Goal: Information Seeking & Learning: Learn about a topic

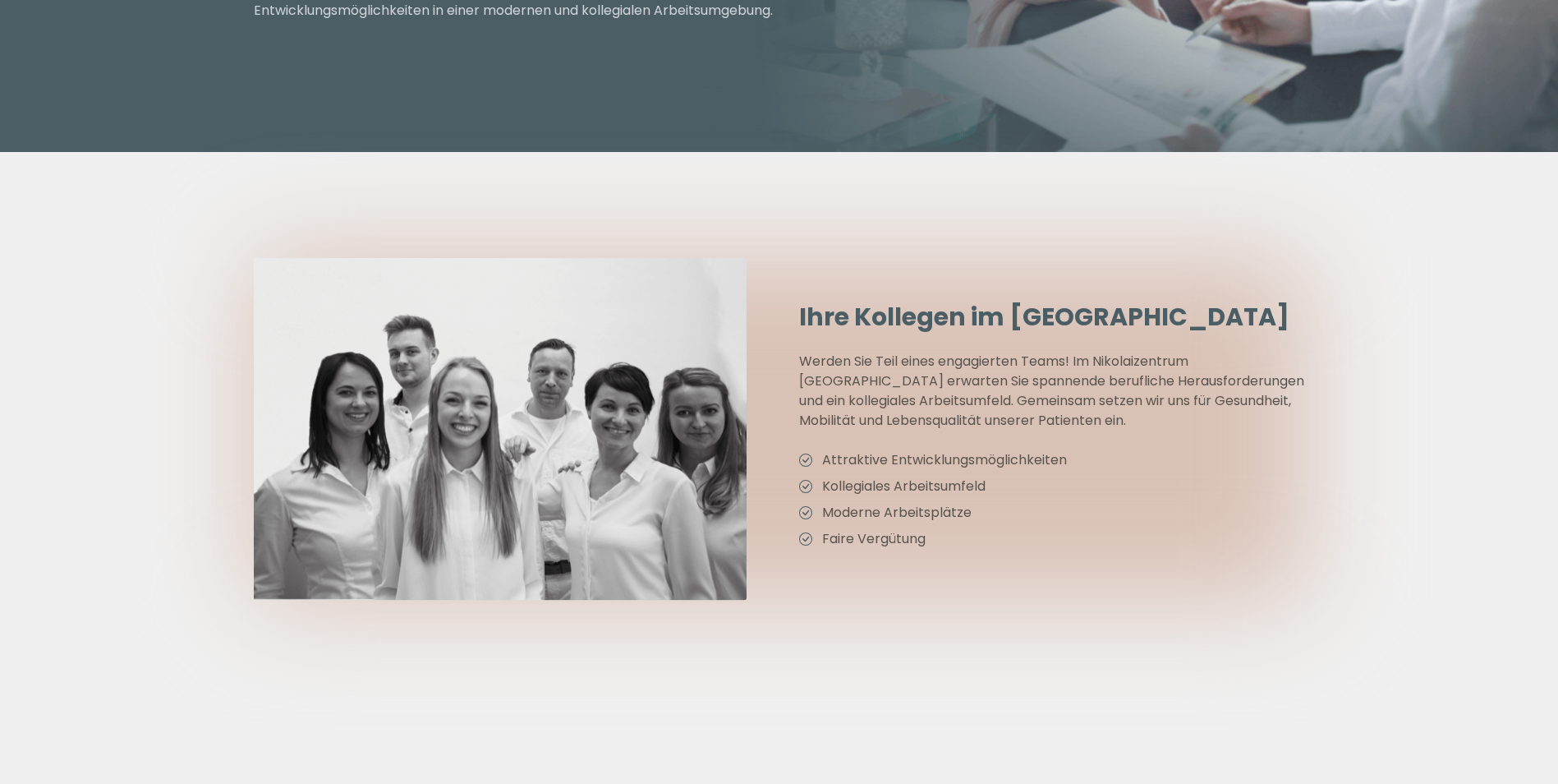
scroll to position [411, 0]
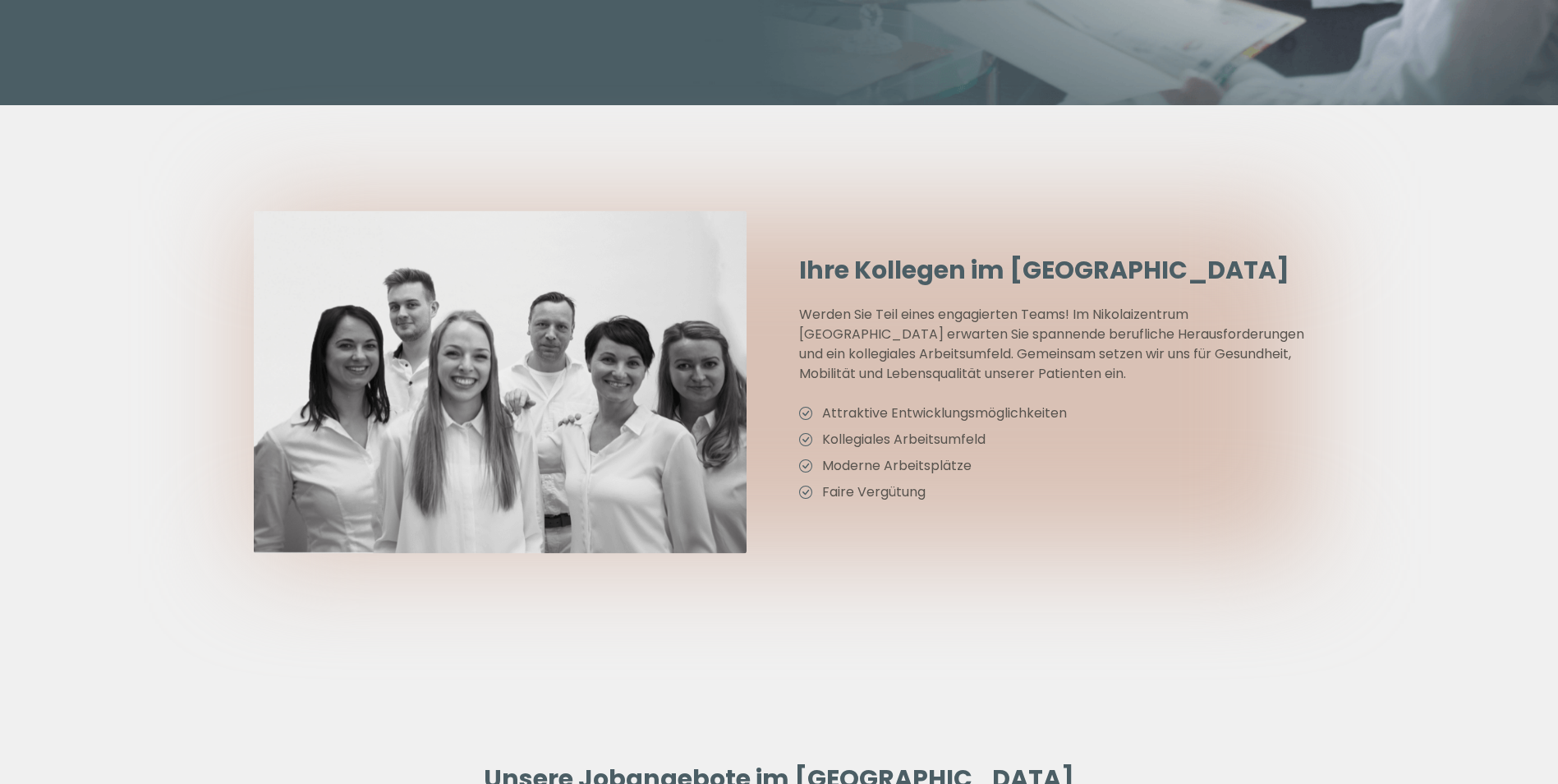
drag, startPoint x: 1111, startPoint y: 447, endPoint x: 848, endPoint y: 362, distance: 276.4
click at [847, 362] on p "Werden Sie Teil eines engagierten Teams! Im Nikolaizentrum Leipzig erwarten Sie…" at bounding box center [1052, 345] width 506 height 79
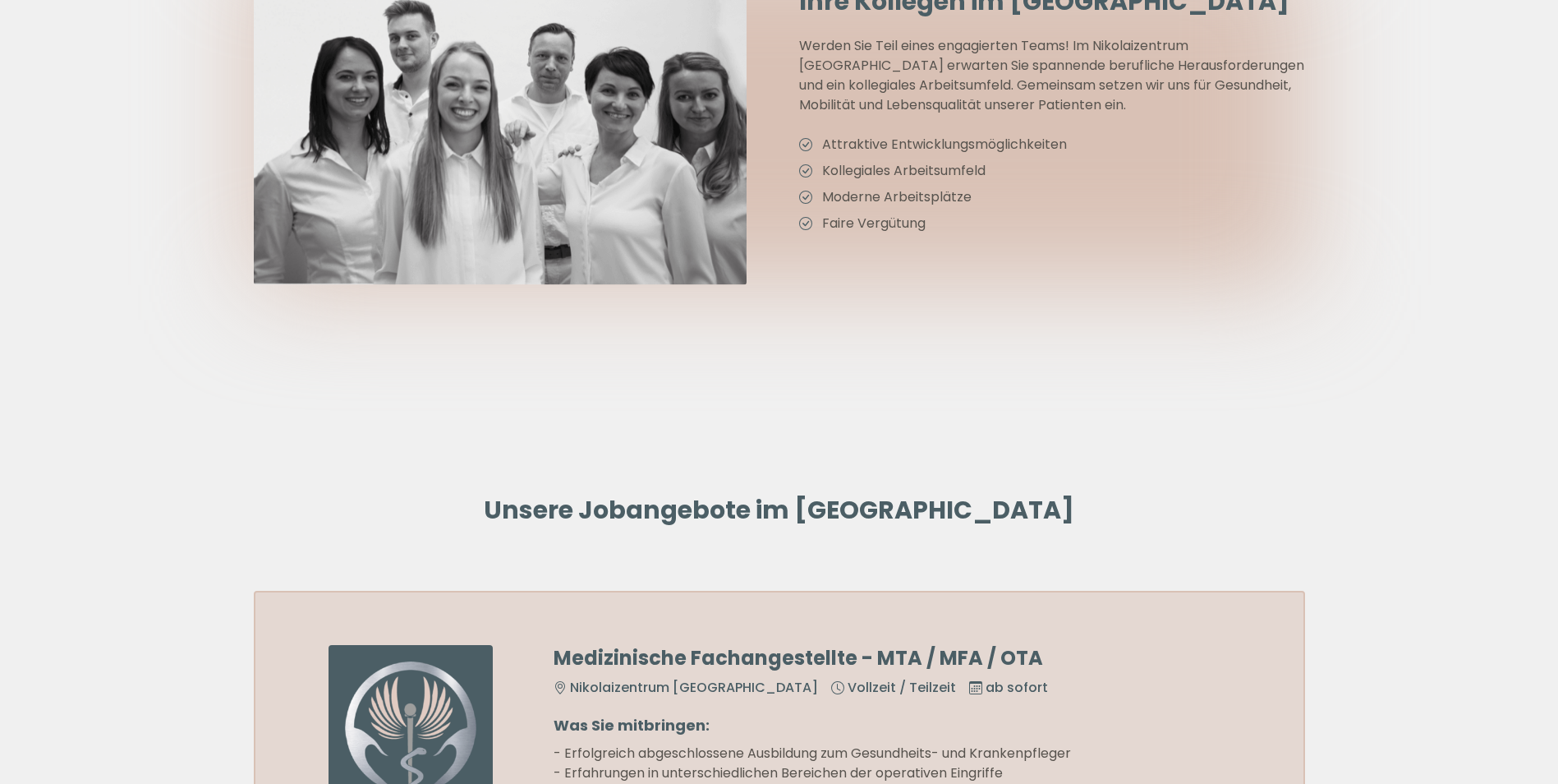
scroll to position [1068, 0]
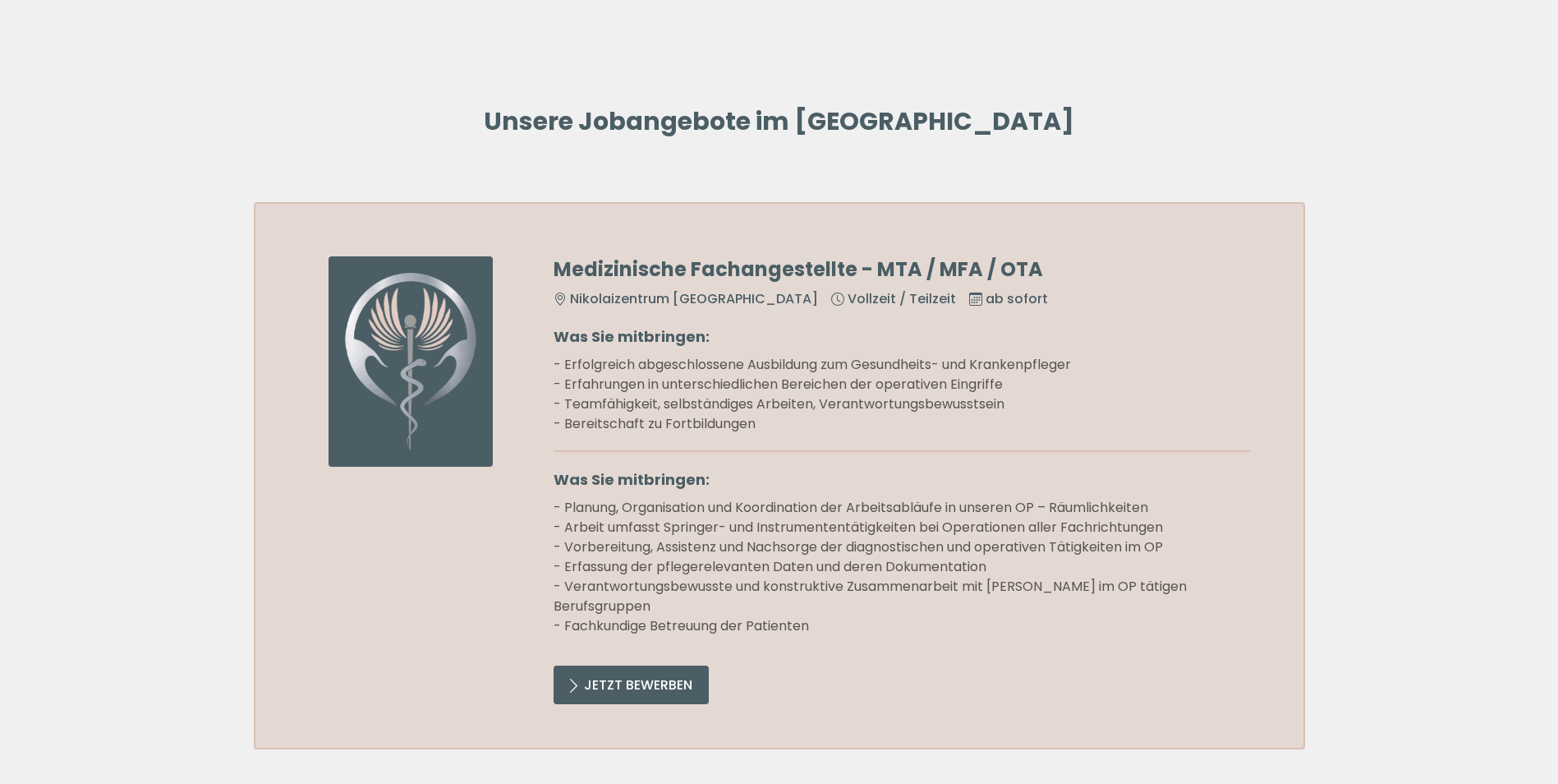
drag, startPoint x: 1047, startPoint y: 460, endPoint x: 757, endPoint y: 451, distance: 290.1
click at [763, 434] on li "- Bereitschaft zu Fortbildungen" at bounding box center [902, 423] width 698 height 19
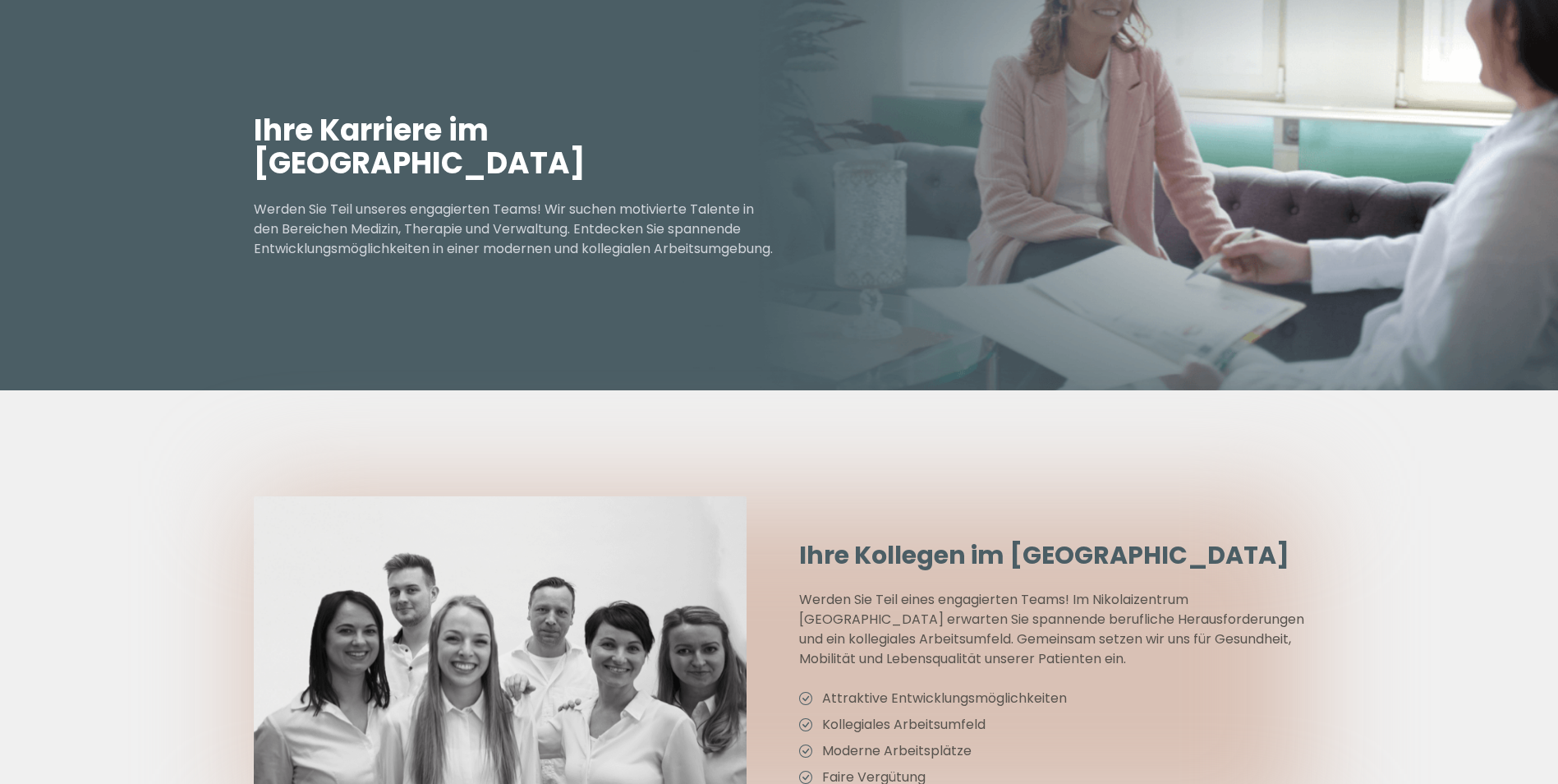
scroll to position [0, 0]
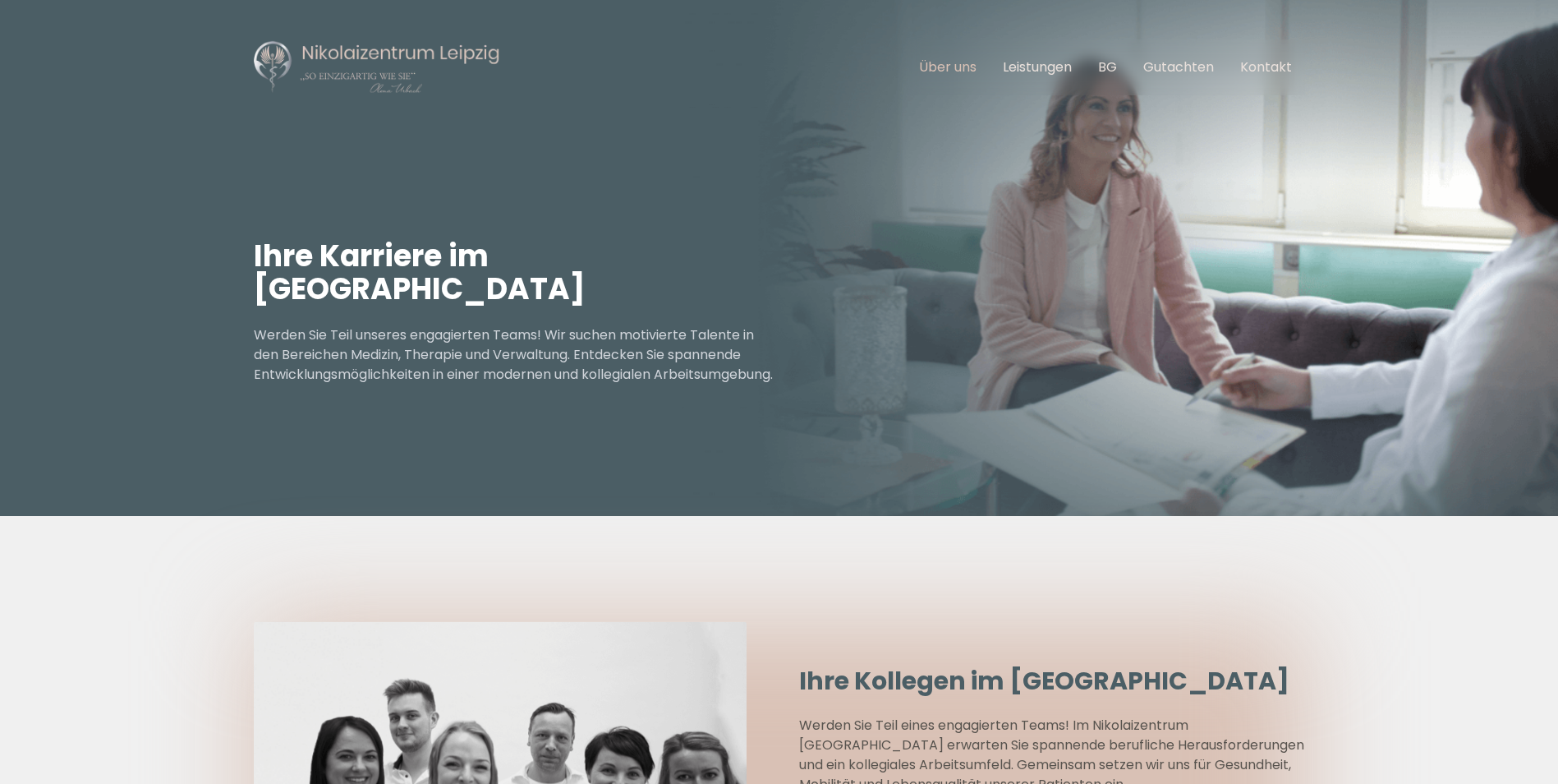
click at [957, 66] on link "Über uns" at bounding box center [948, 67] width 58 height 19
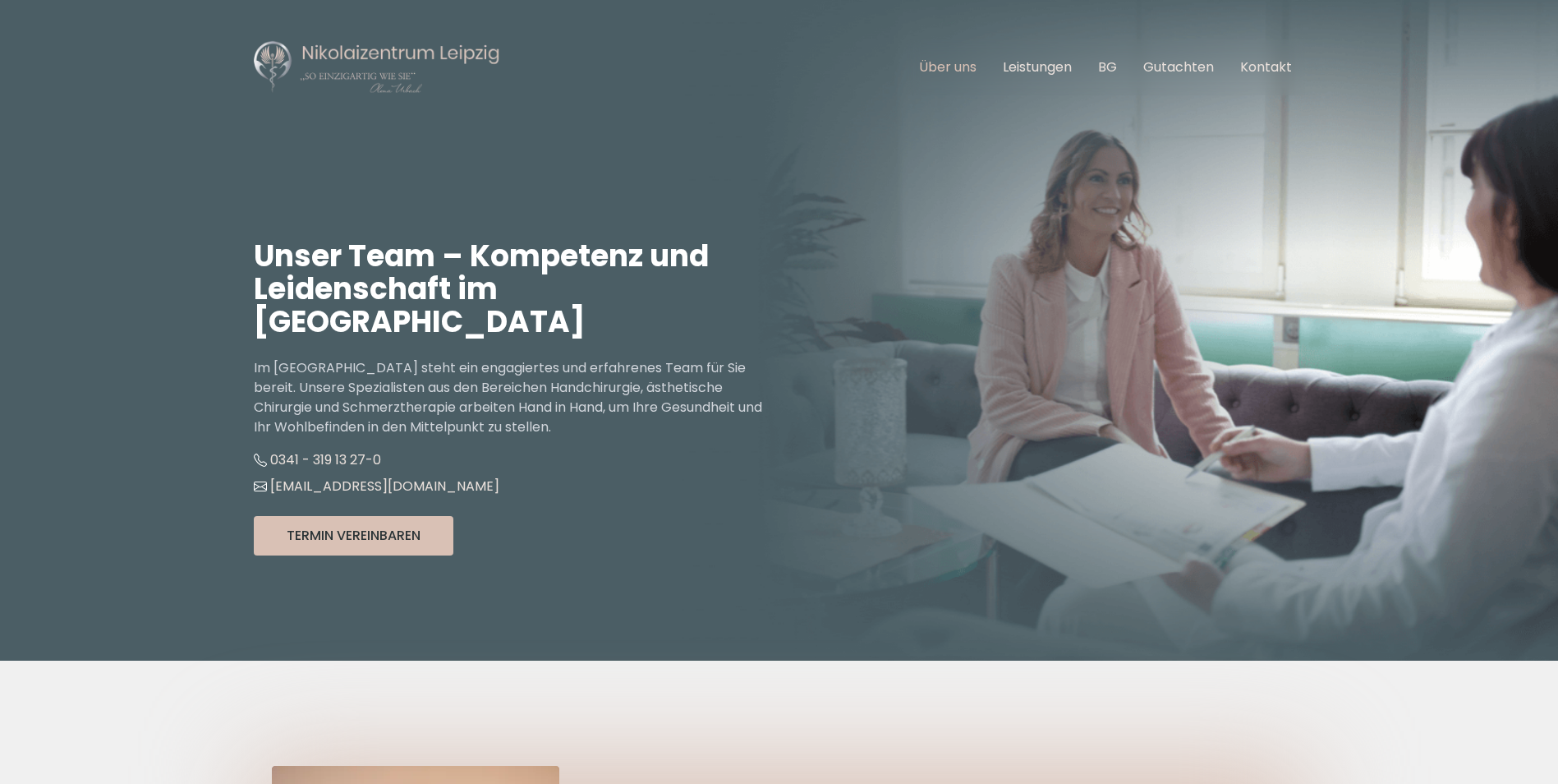
click at [927, 65] on link "Über uns" at bounding box center [948, 67] width 58 height 19
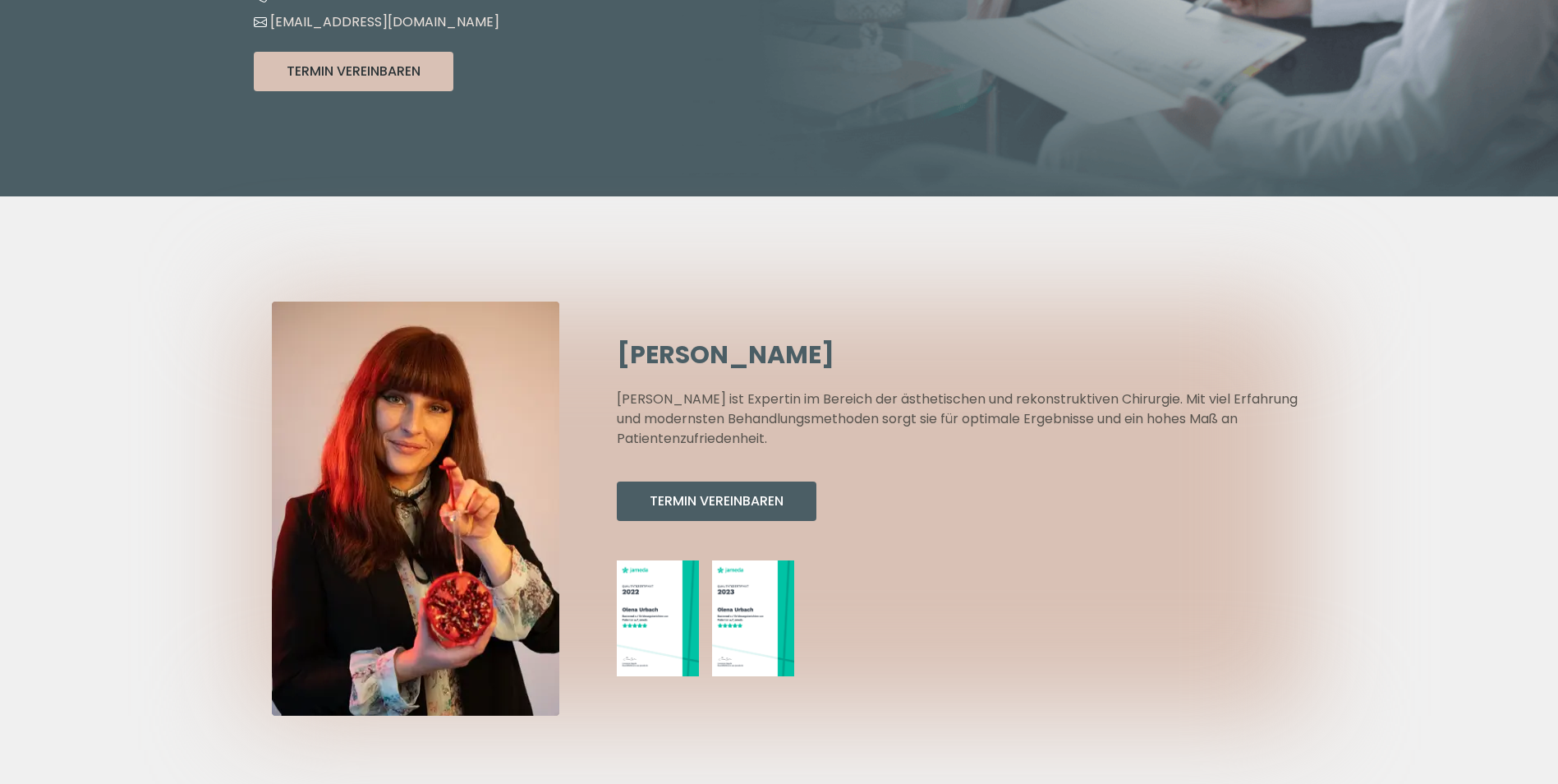
scroll to position [493, 0]
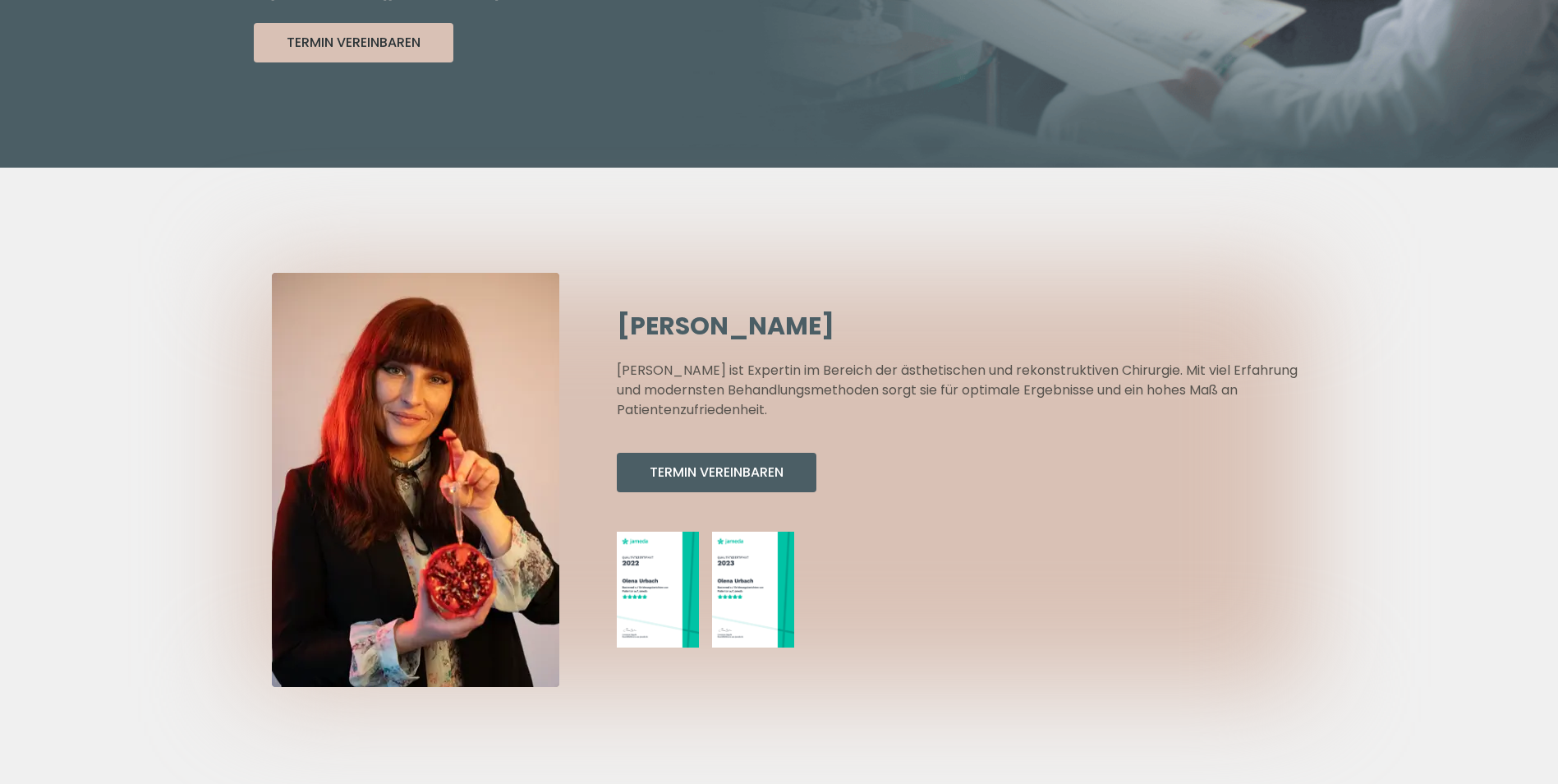
drag, startPoint x: 1276, startPoint y: 506, endPoint x: 896, endPoint y: 504, distance: 380.0
click at [896, 531] on div at bounding box center [961, 589] width 688 height 117
drag, startPoint x: 1117, startPoint y: 564, endPoint x: 1017, endPoint y: 482, distance: 129.3
click at [1009, 481] on div "Olena Urbach Olena Urbach ist Expertin im Bereich der ästhetischen und rekonstr…" at bounding box center [961, 480] width 688 height 336
drag, startPoint x: 1255, startPoint y: 461, endPoint x: 1067, endPoint y: 493, distance: 190.7
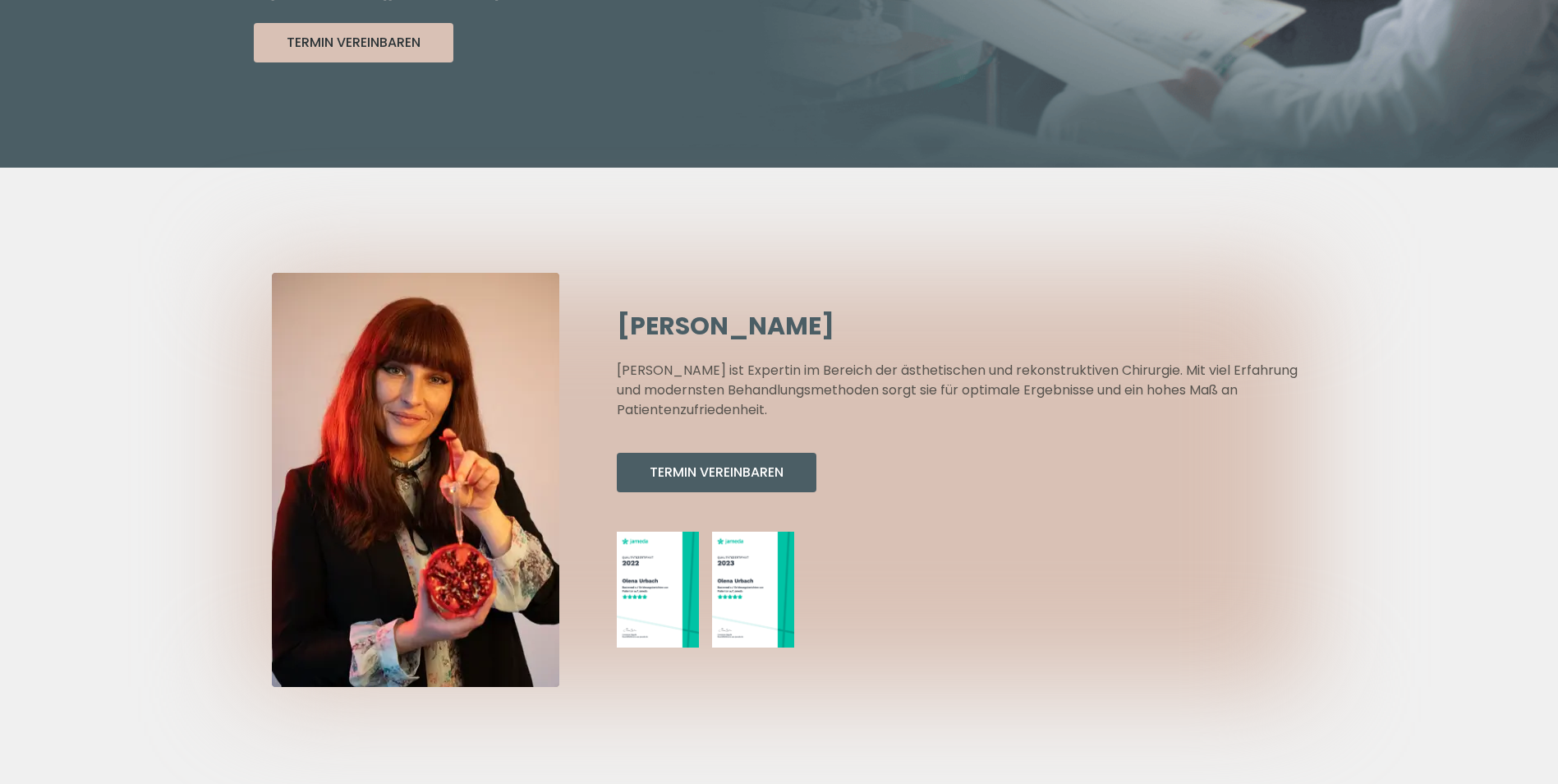
click at [1067, 493] on div "Olena Urbach Olena Urbach ist Expertin im Bereich der ästhetischen und rekonstr…" at bounding box center [961, 480] width 688 height 336
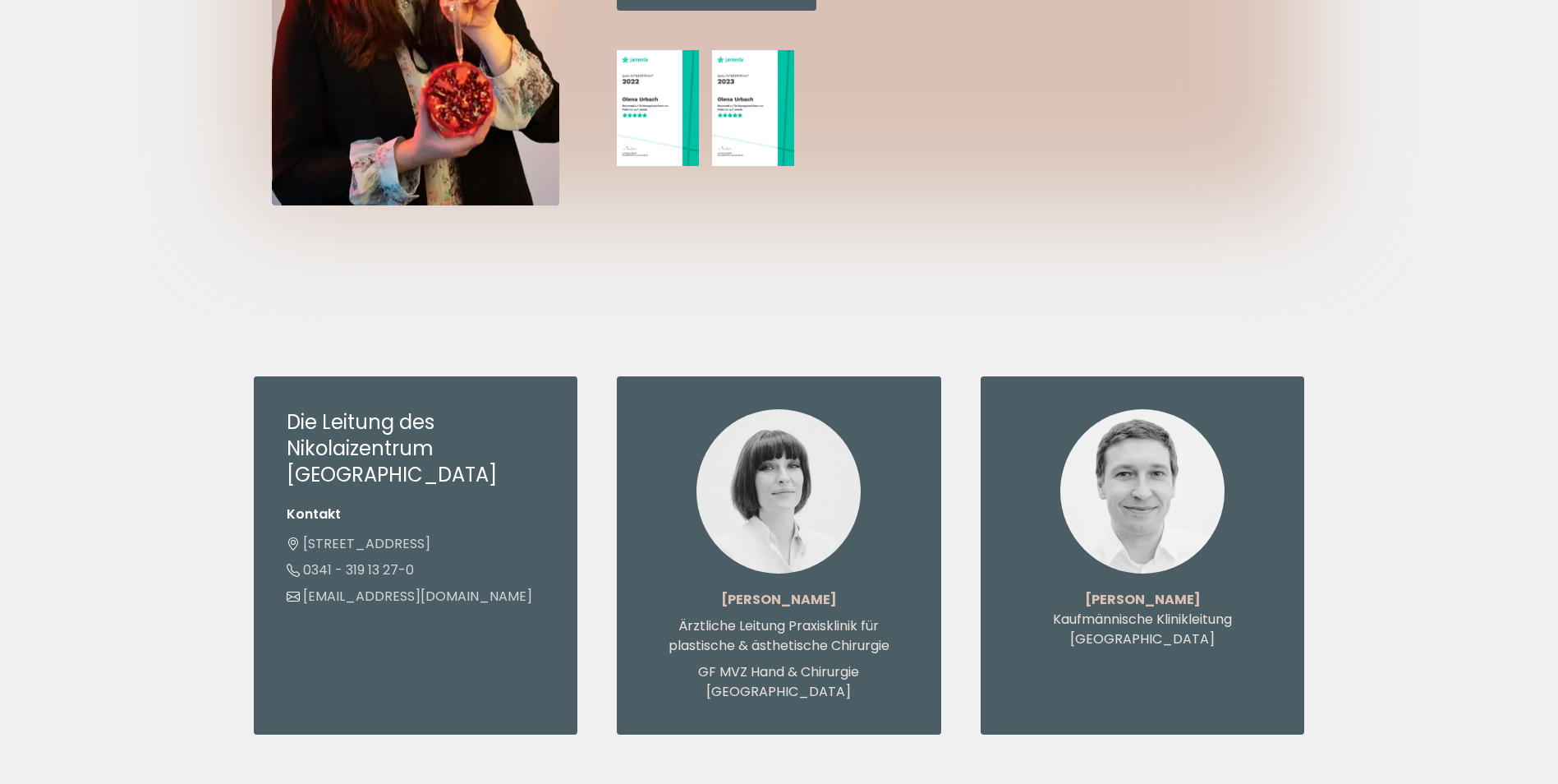
scroll to position [985, 0]
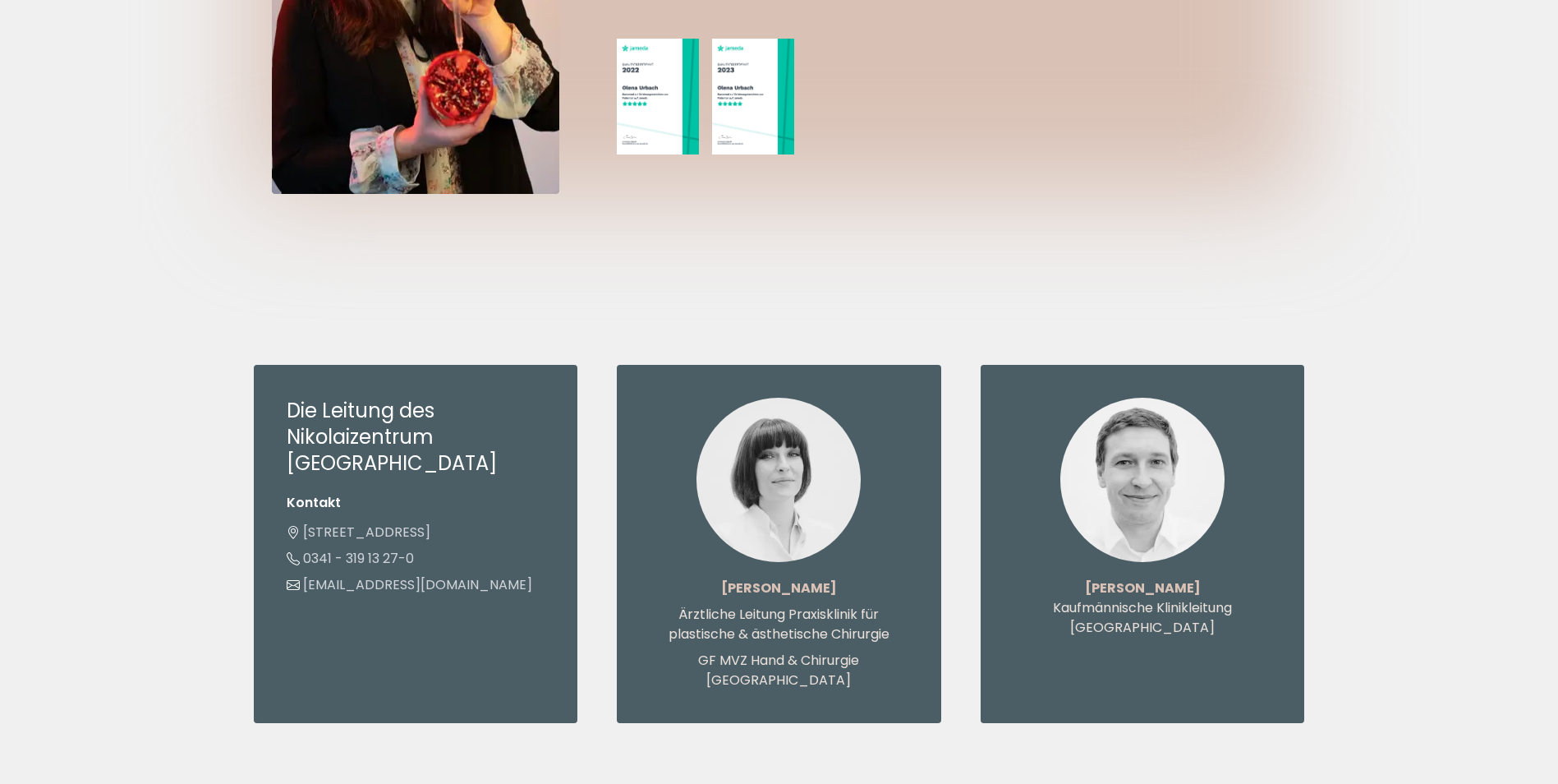
drag, startPoint x: 1204, startPoint y: 228, endPoint x: 1109, endPoint y: 163, distance: 115.1
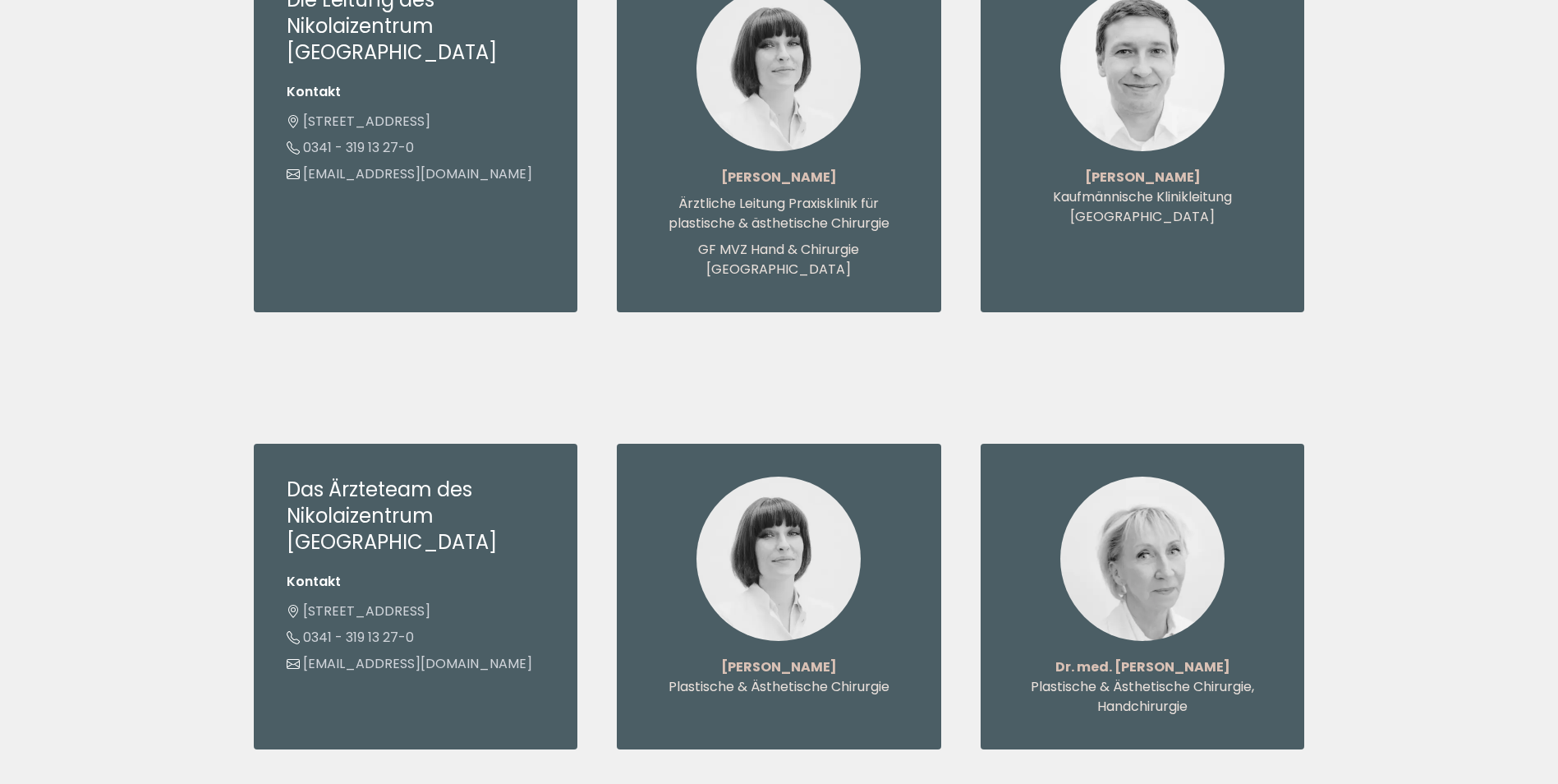
drag, startPoint x: 1375, startPoint y: 281, endPoint x: 958, endPoint y: 338, distance: 420.9
drag, startPoint x: 1360, startPoint y: 280, endPoint x: 1008, endPoint y: 334, distance: 356.1
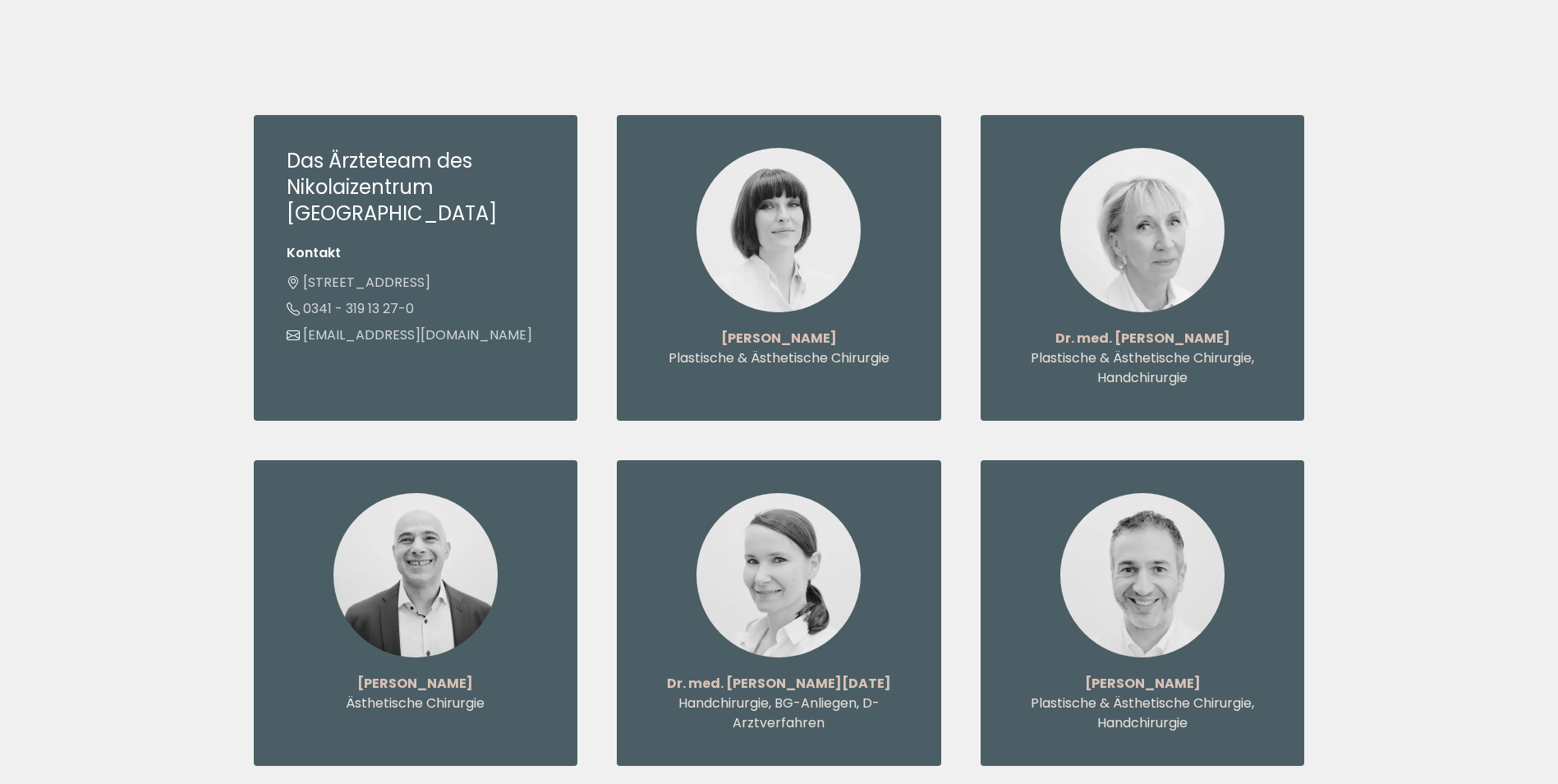
scroll to position [1971, 0]
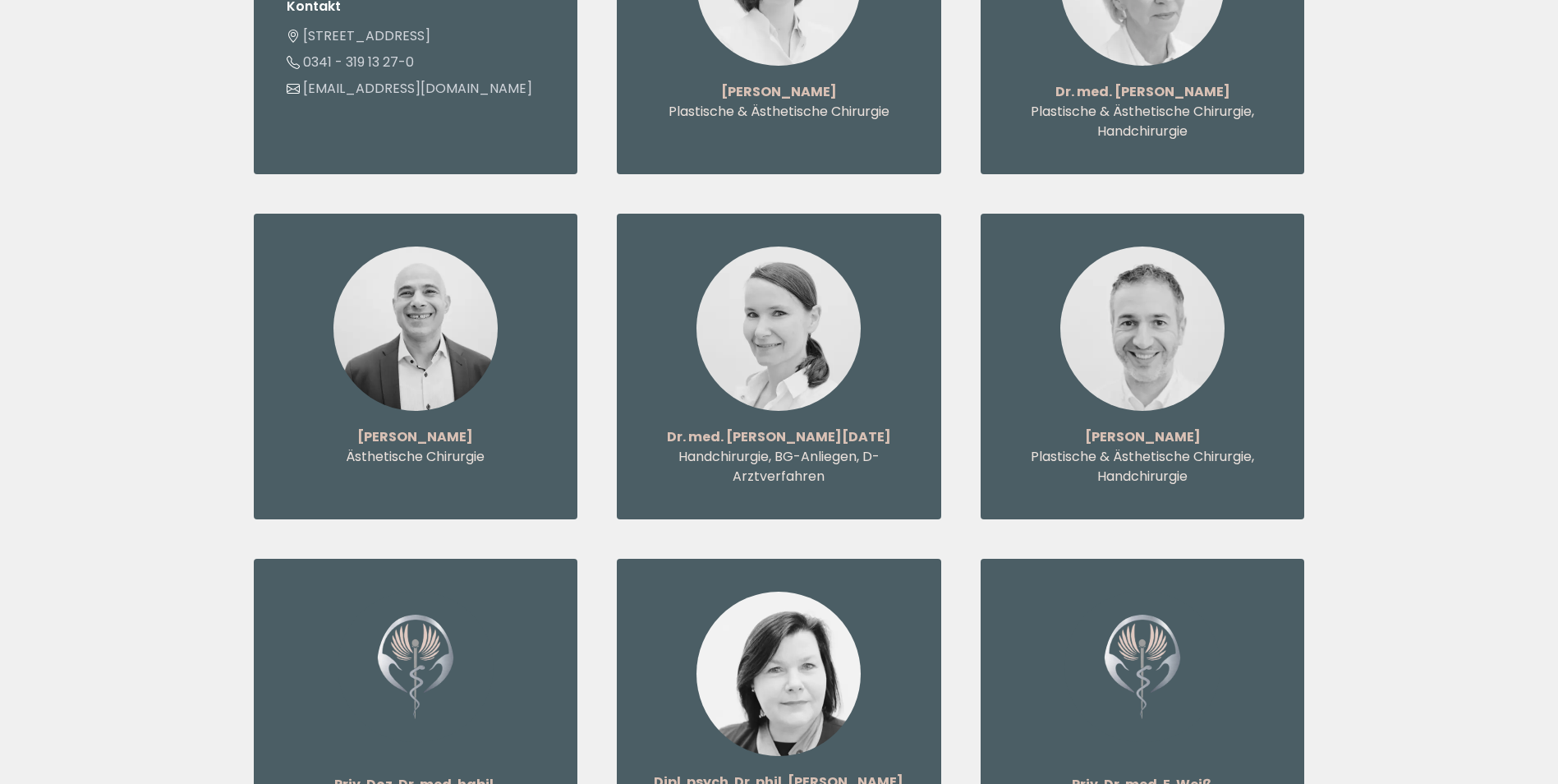
drag, startPoint x: 224, startPoint y: 251, endPoint x: 183, endPoint y: 195, distance: 69.4
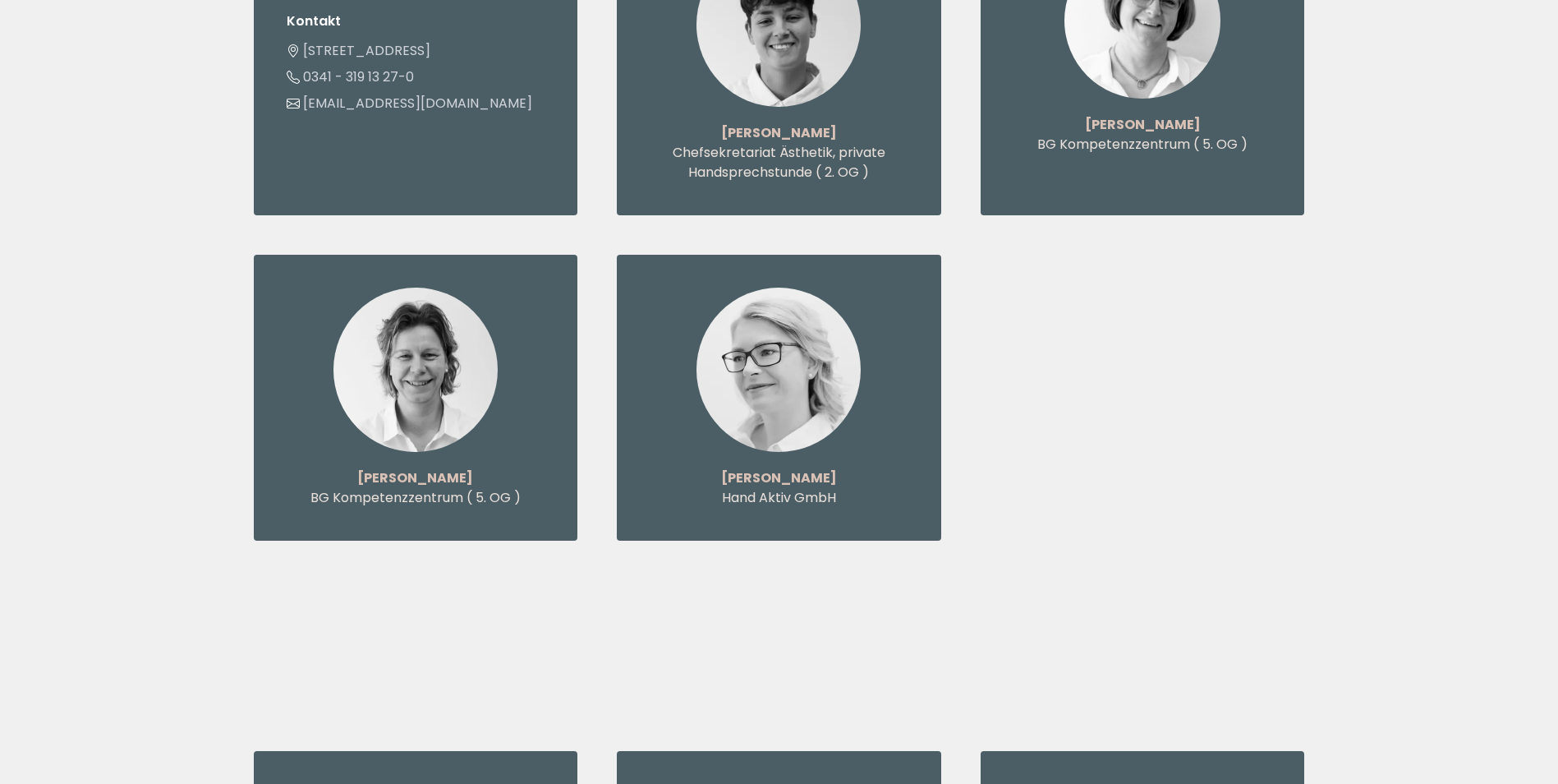
scroll to position [3121, 0]
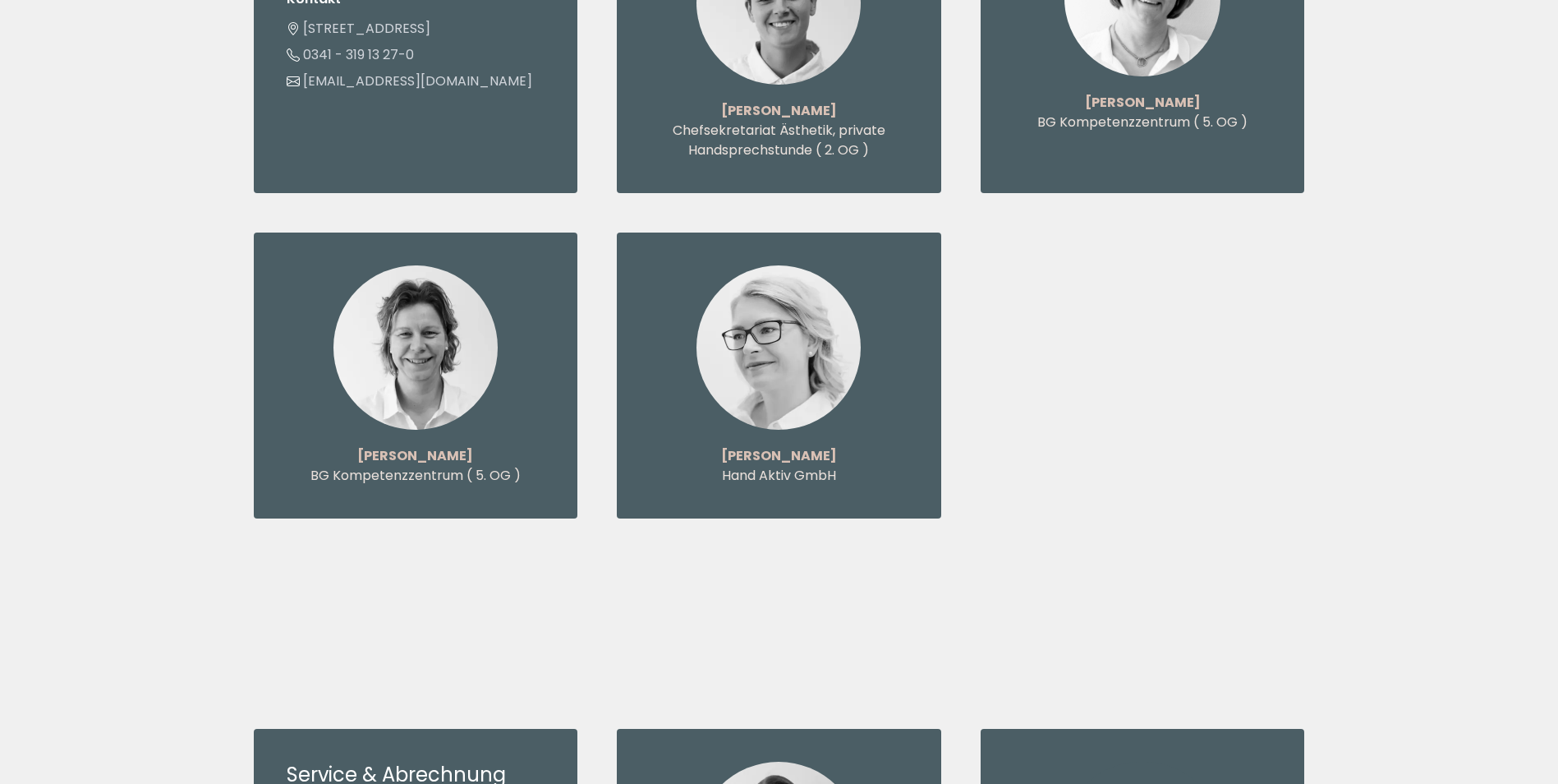
drag, startPoint x: 1184, startPoint y: 466, endPoint x: 1024, endPoint y: 420, distance: 166.5
click at [1024, 420] on section "Der Empfang des Nikolaizentrum Leipzig Kontakt Nikolaistraße 55, 04109 Leipzig …" at bounding box center [779, 202] width 1052 height 841
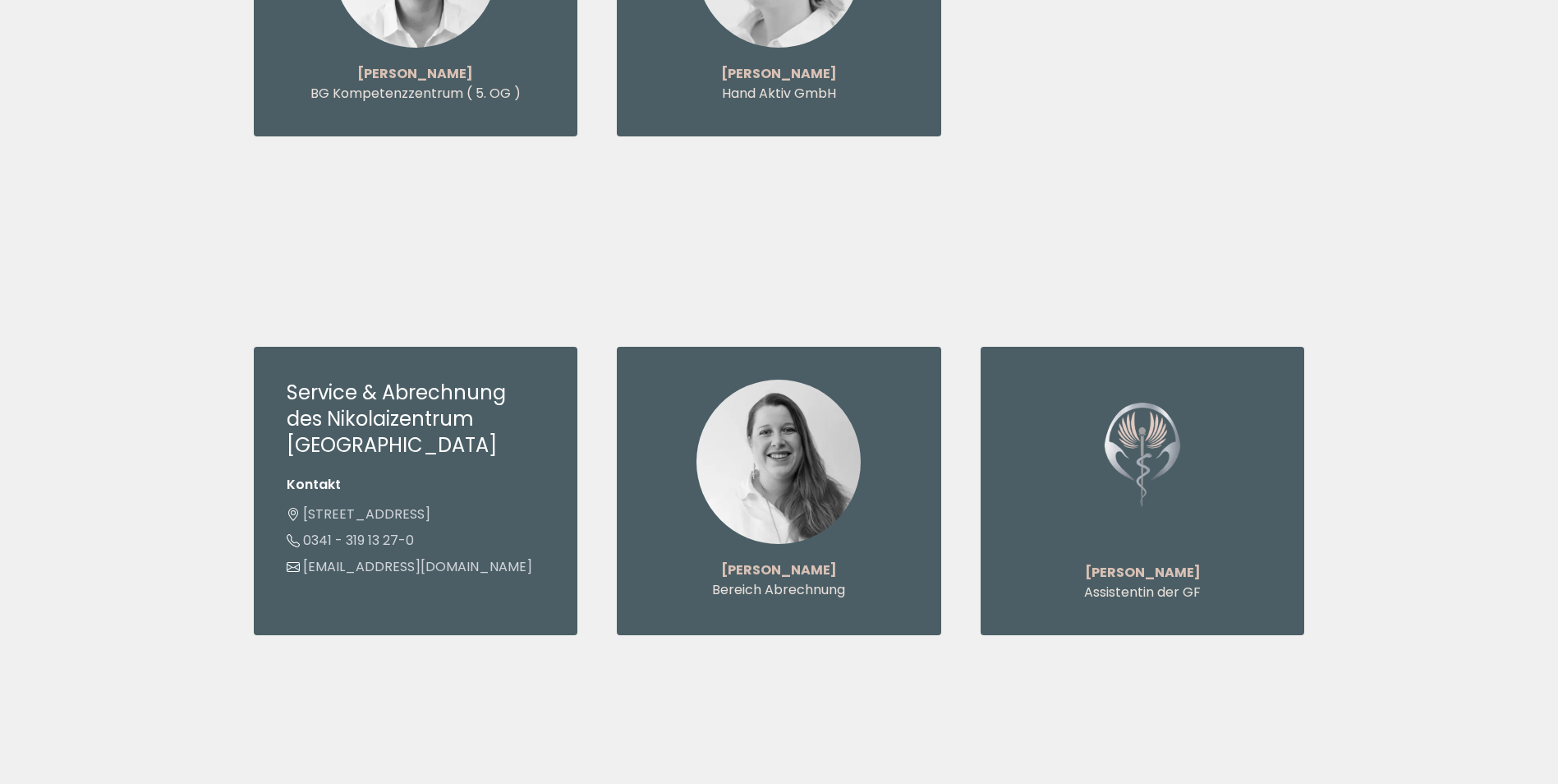
scroll to position [3532, 0]
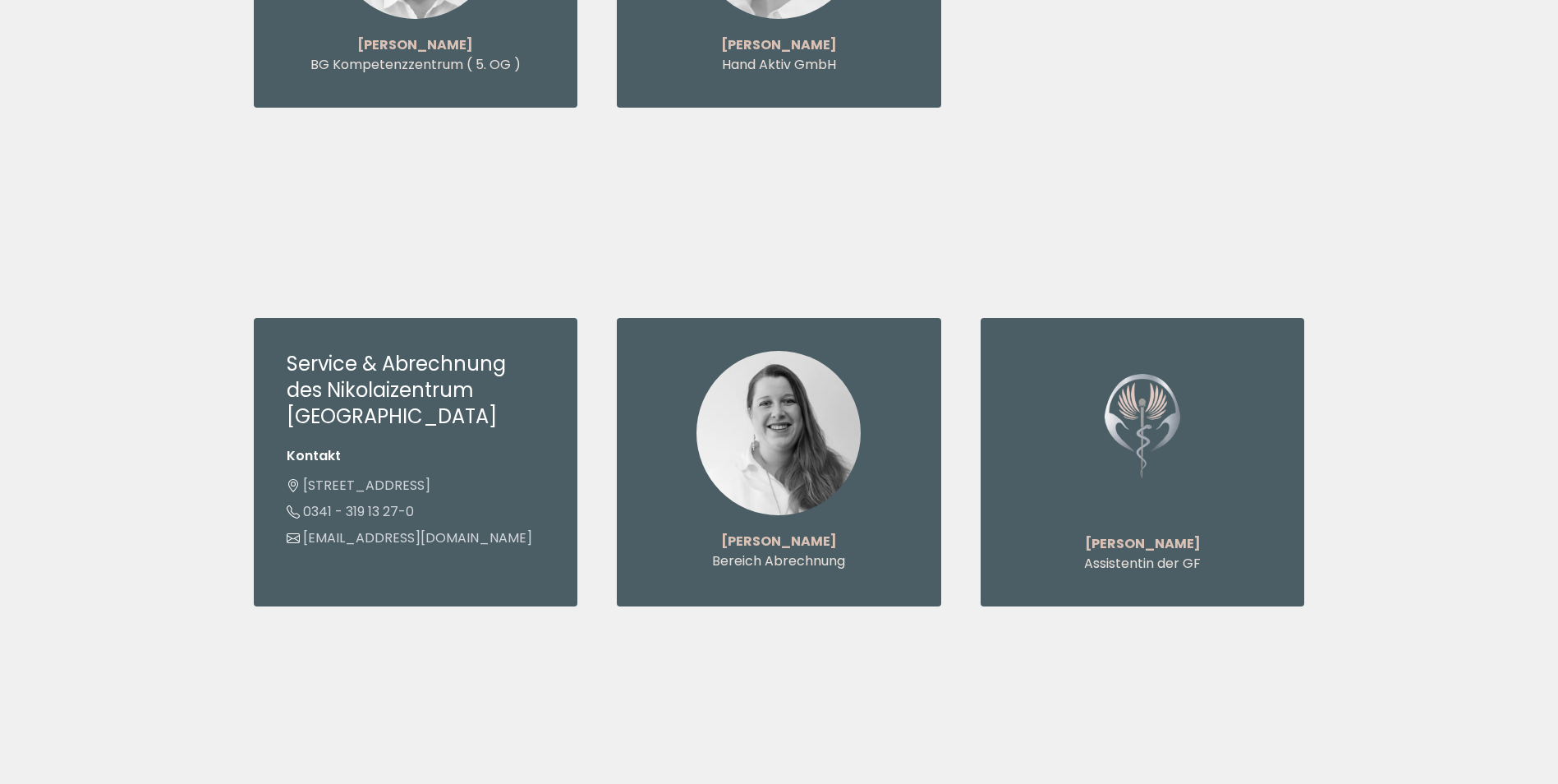
drag, startPoint x: 1270, startPoint y: 102, endPoint x: 1128, endPoint y: 87, distance: 142.8
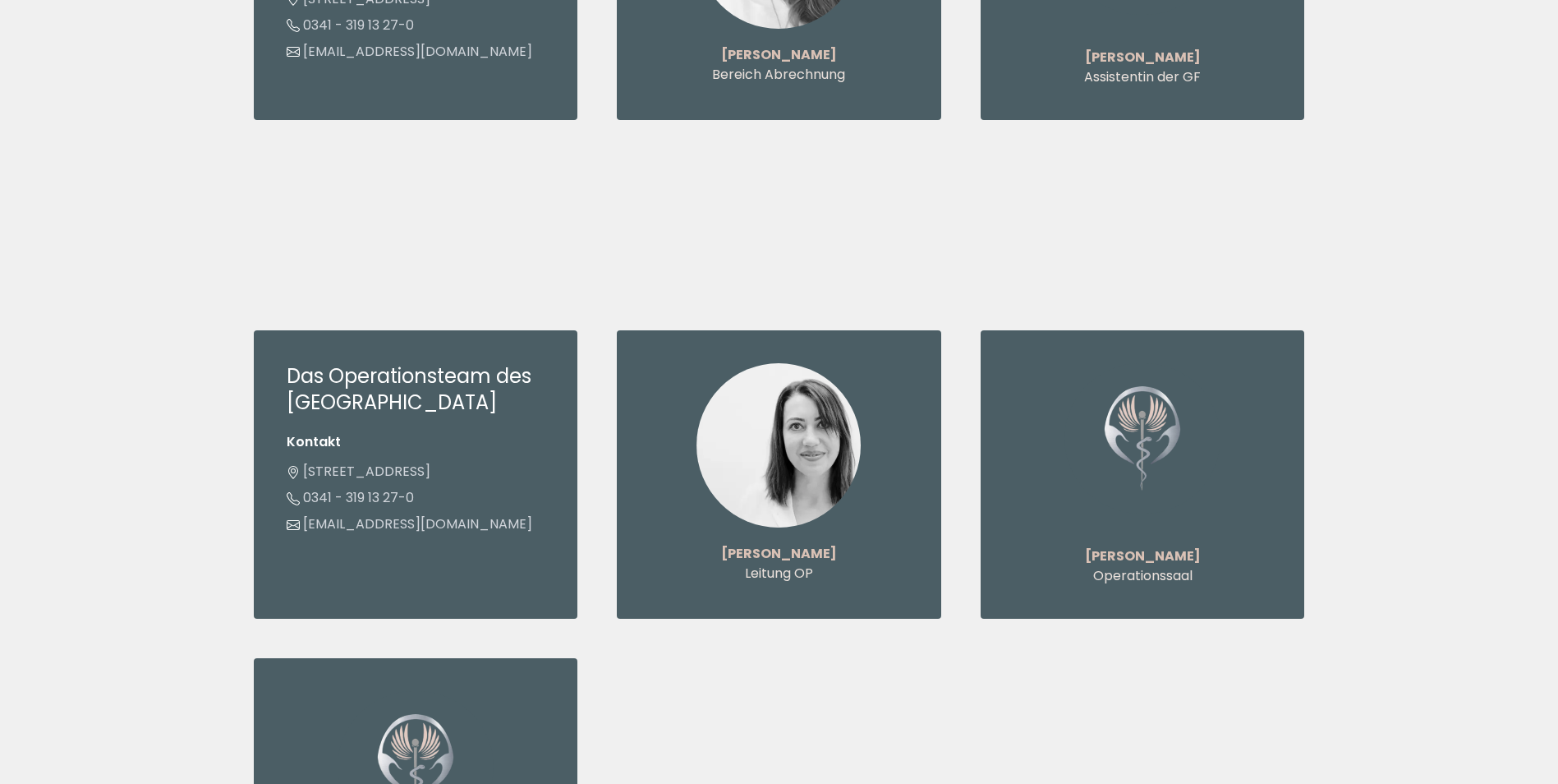
scroll to position [4025, 0]
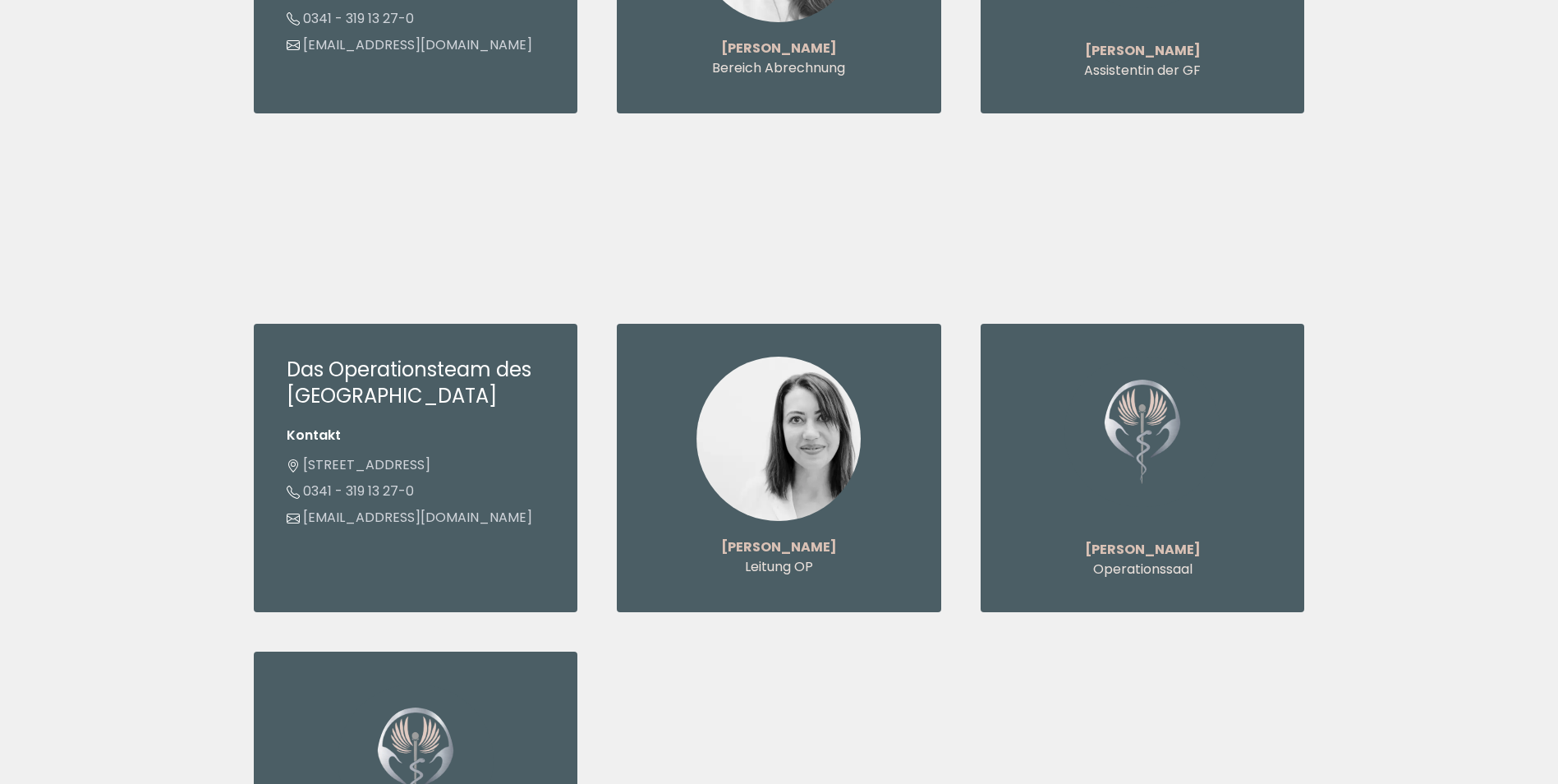
drag, startPoint x: 1215, startPoint y: 187, endPoint x: 883, endPoint y: 181, distance: 332.1
click at [883, 219] on section "Das Operationsteam des Nikolaizentrum Leipzig Kontakt Nikolaistraße 55, 04109 L…" at bounding box center [779, 631] width 1052 height 826
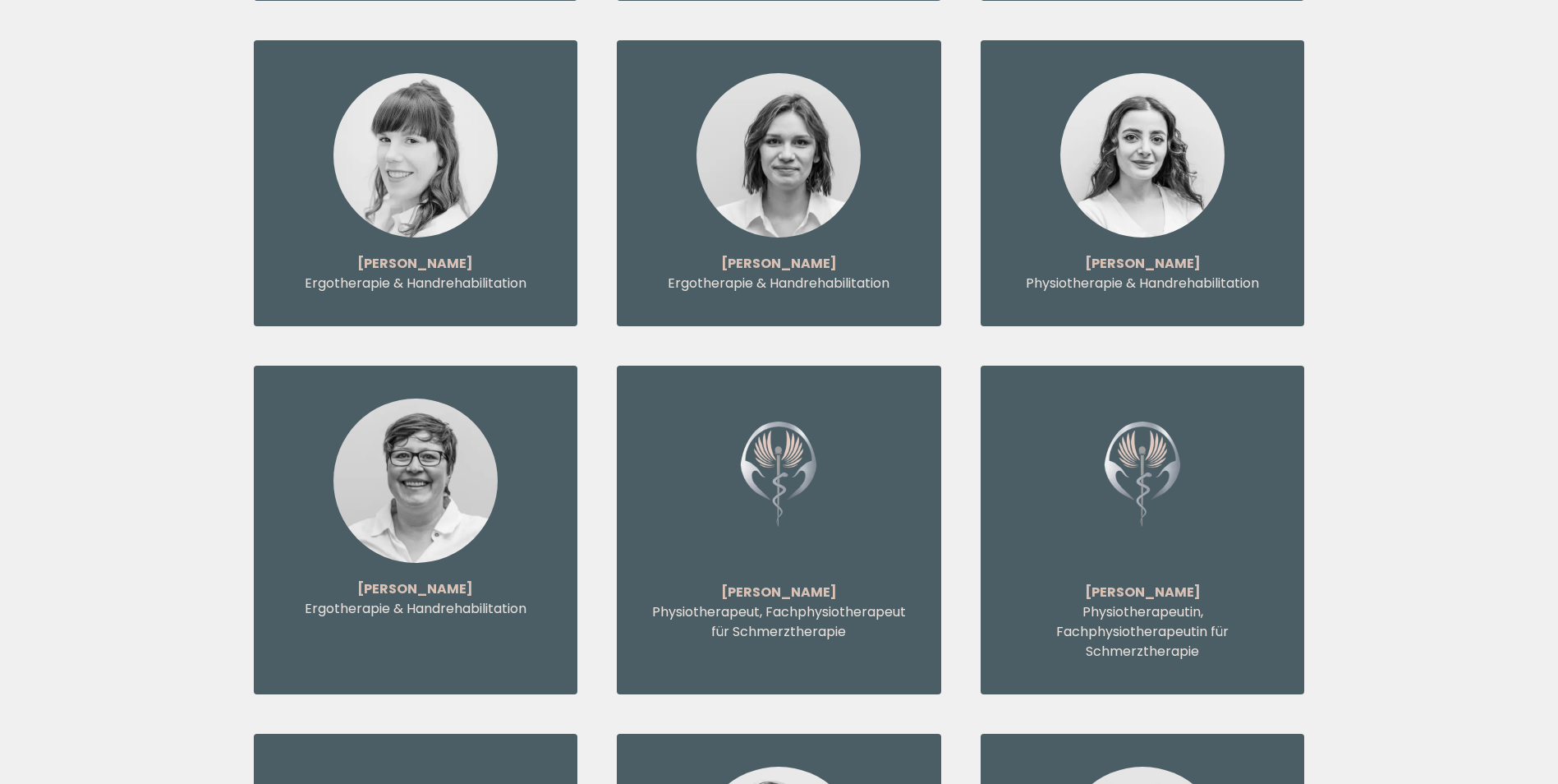
scroll to position [6489, 0]
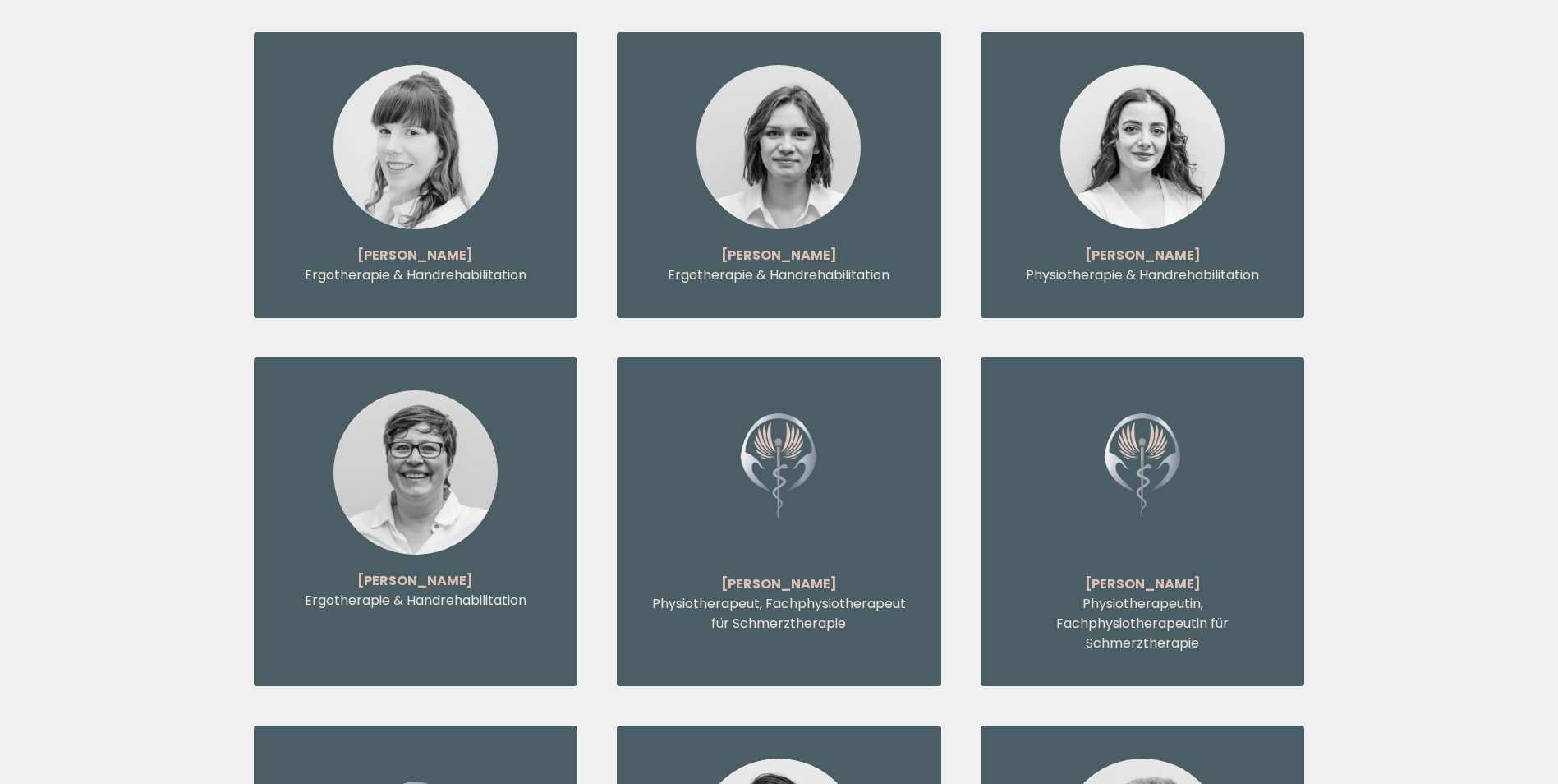
drag, startPoint x: 1570, startPoint y: 220, endPoint x: 1431, endPoint y: 126, distance: 167.8
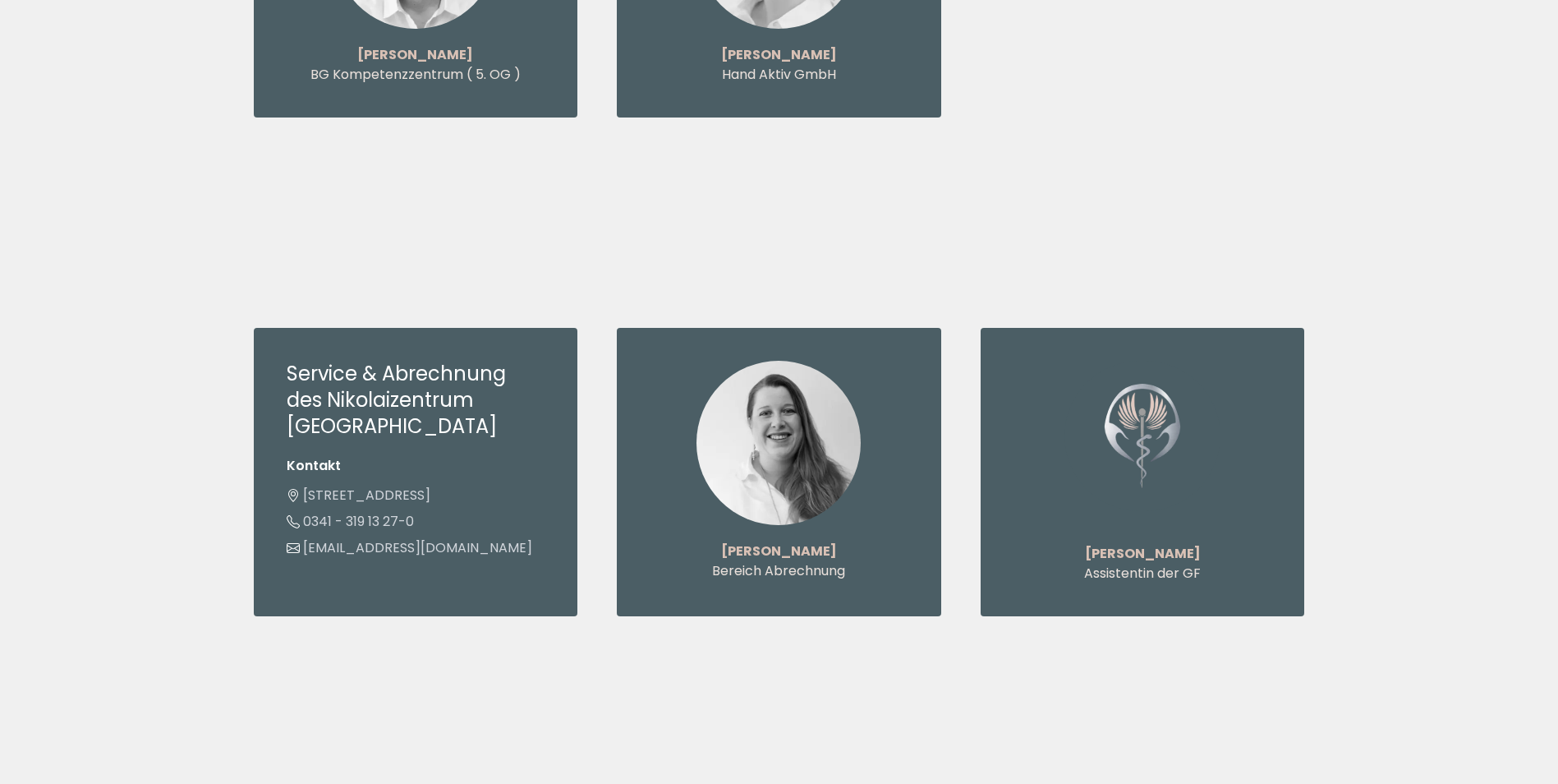
scroll to position [0, 0]
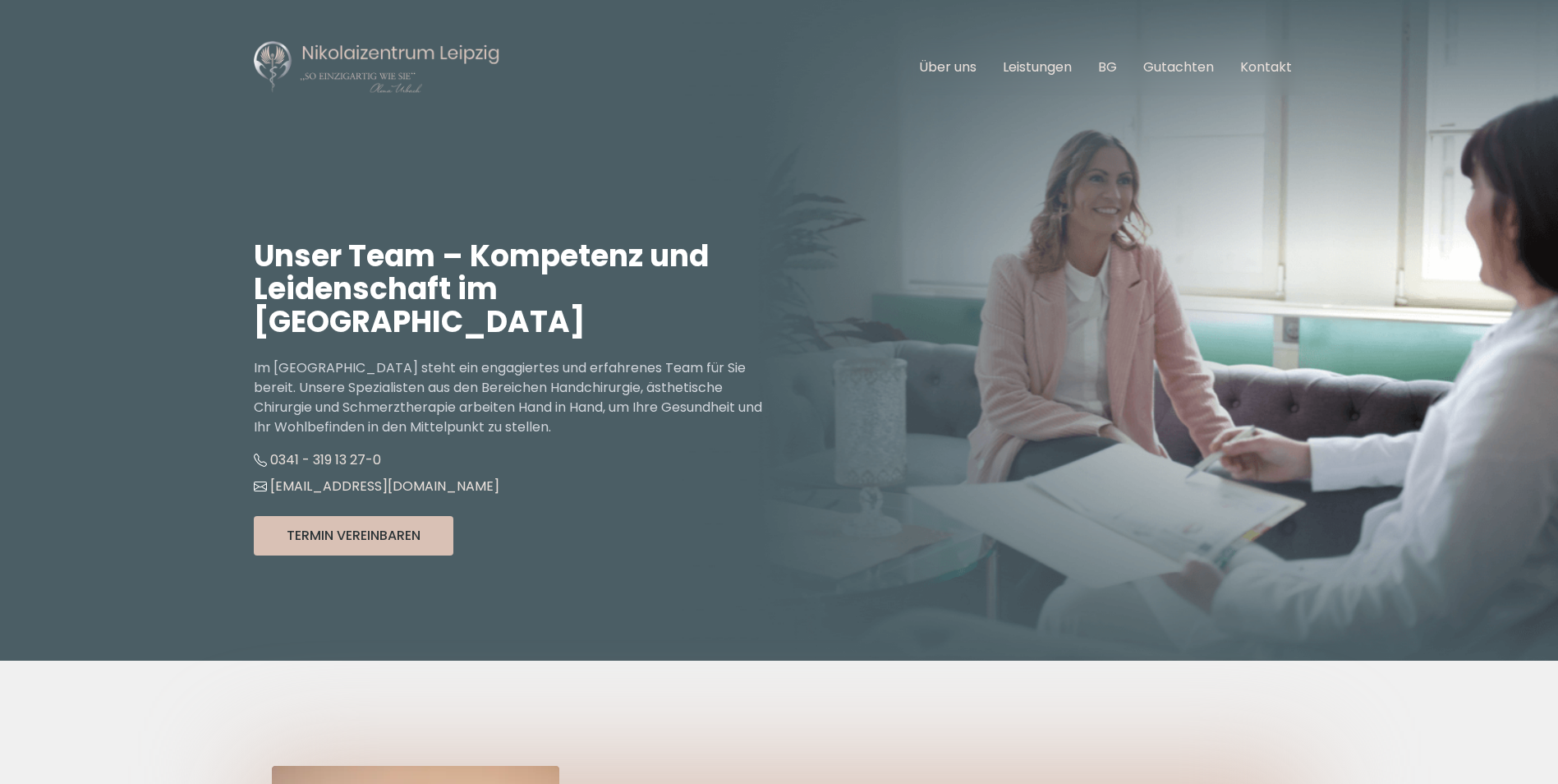
drag, startPoint x: 914, startPoint y: 430, endPoint x: 469, endPoint y: 483, distance: 448.1
click at [506, 516] on div "Termin Vereinbaren Terminkalender wird geladen ..." at bounding box center [517, 535] width 526 height 40
drag, startPoint x: 1101, startPoint y: 215, endPoint x: 926, endPoint y: 261, distance: 180.9
click at [926, 261] on div "Unser Team – Kompetenz und Leidenschaft im Nikolaizentrum Im Nikolaizentrum Lei…" at bounding box center [779, 398] width 1052 height 526
drag, startPoint x: 867, startPoint y: 462, endPoint x: 527, endPoint y: 394, distance: 346.7
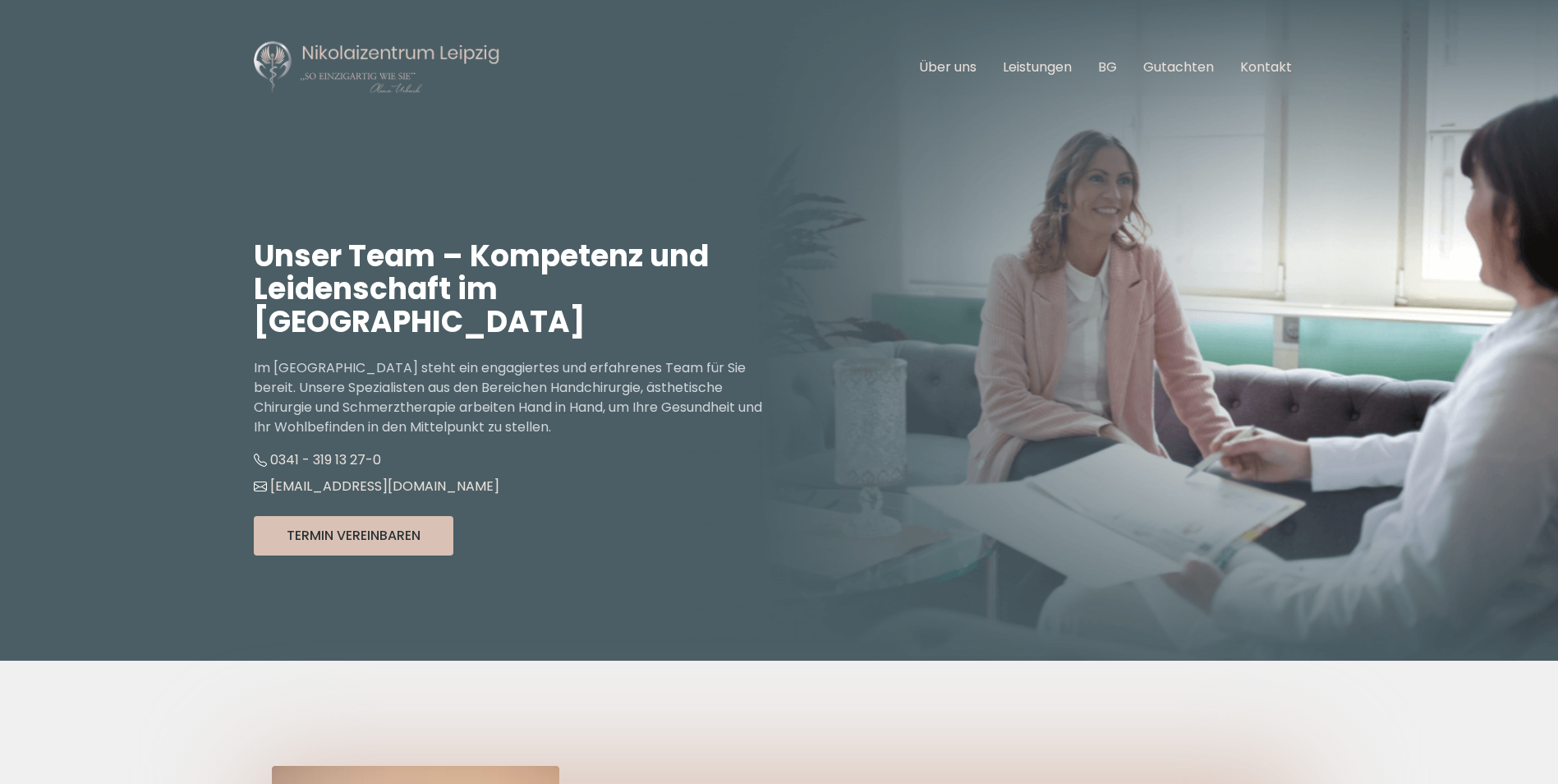
click at [470, 447] on li "0341 - 319 13 27-0" at bounding box center [517, 460] width 526 height 27
click at [1109, 68] on link "BG" at bounding box center [1108, 67] width 19 height 19
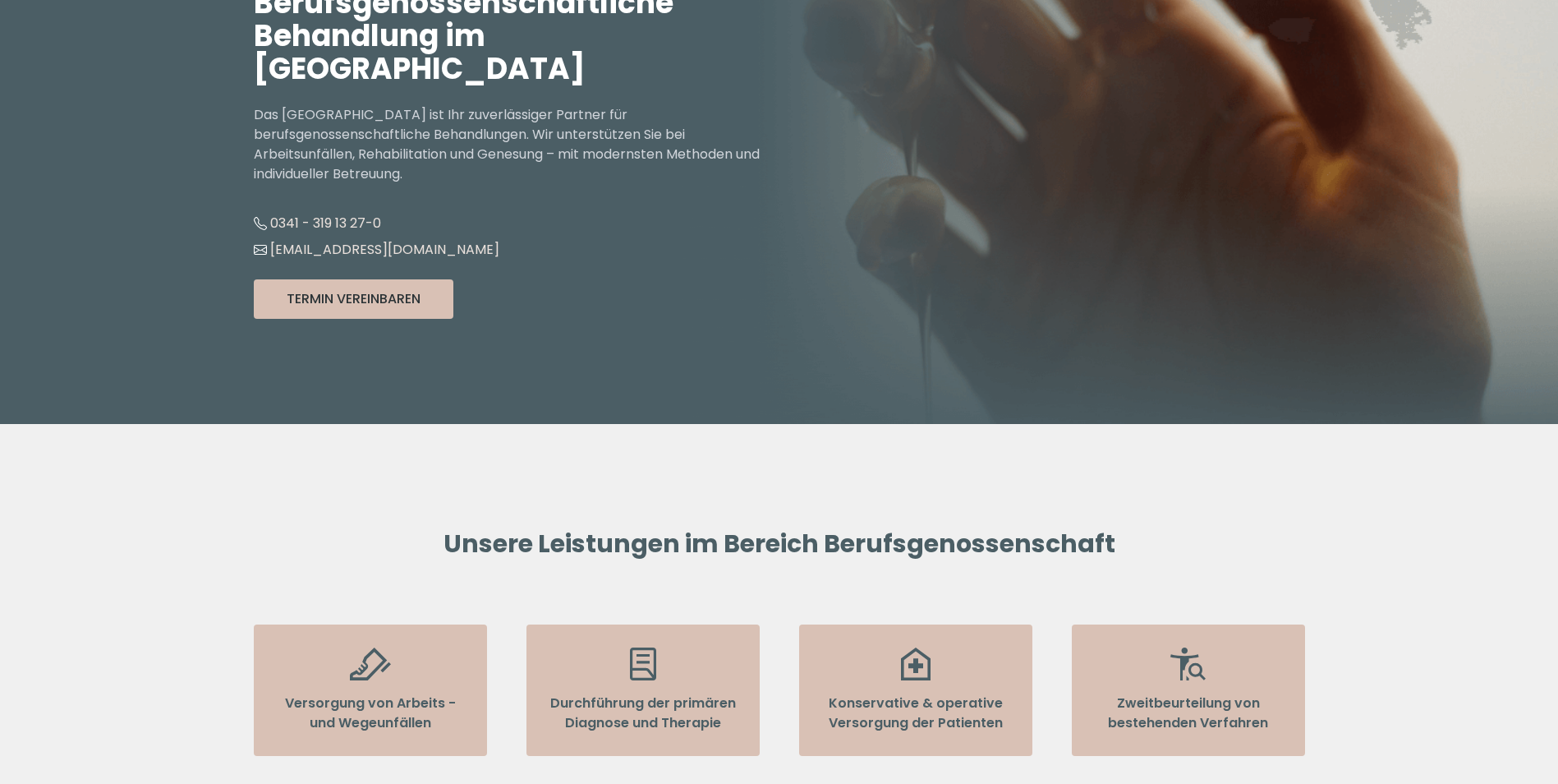
scroll to position [575, 0]
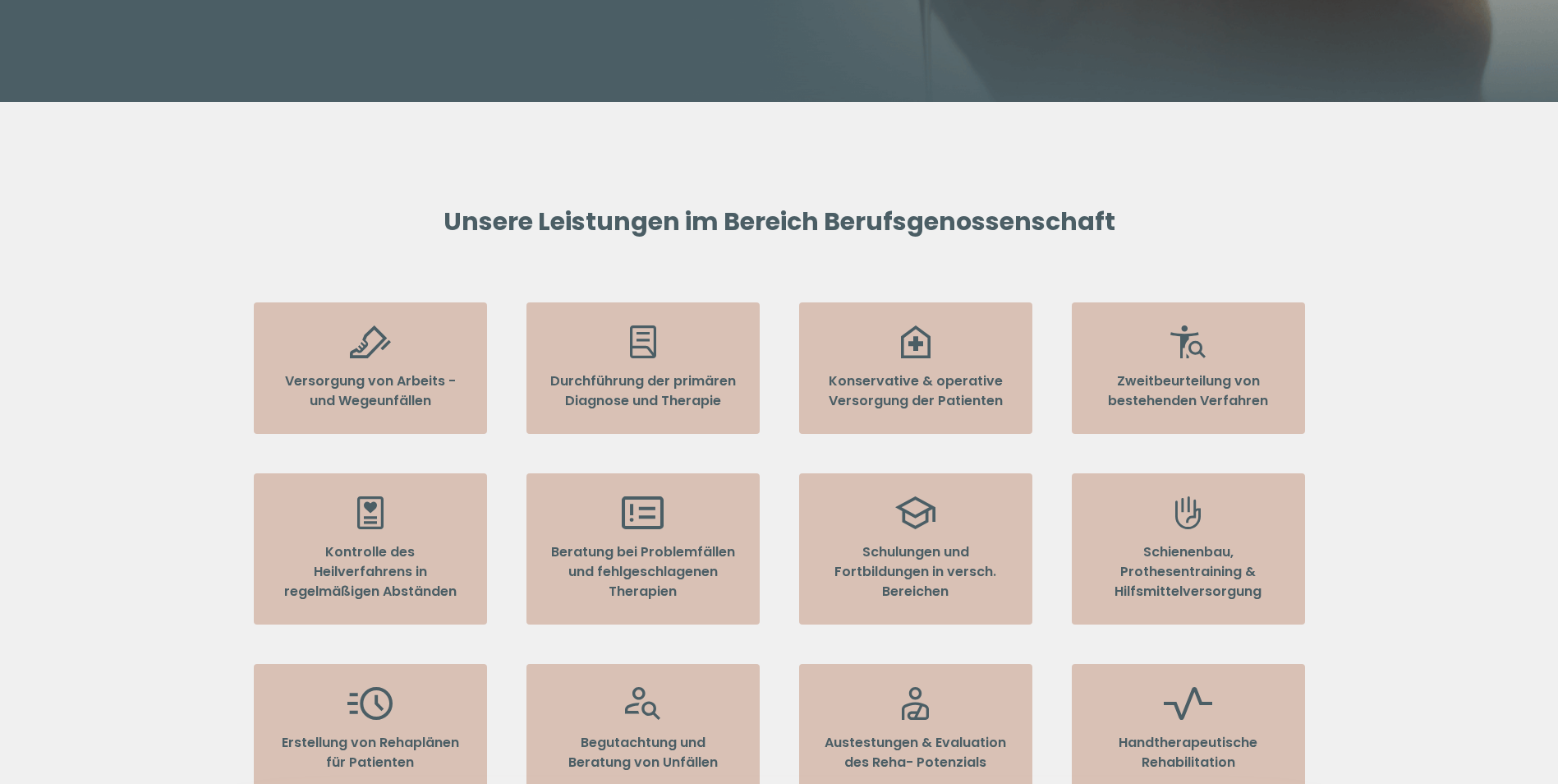
drag, startPoint x: 1516, startPoint y: 258, endPoint x: 1231, endPoint y: 178, distance: 296.0
drag, startPoint x: 900, startPoint y: 383, endPoint x: 911, endPoint y: 371, distance: 16.3
click at [899, 377] on p "Konservative & operative Versorgung der Patienten" at bounding box center [916, 391] width 188 height 40
drag, startPoint x: 1437, startPoint y: 146, endPoint x: 1369, endPoint y: 149, distance: 68.1
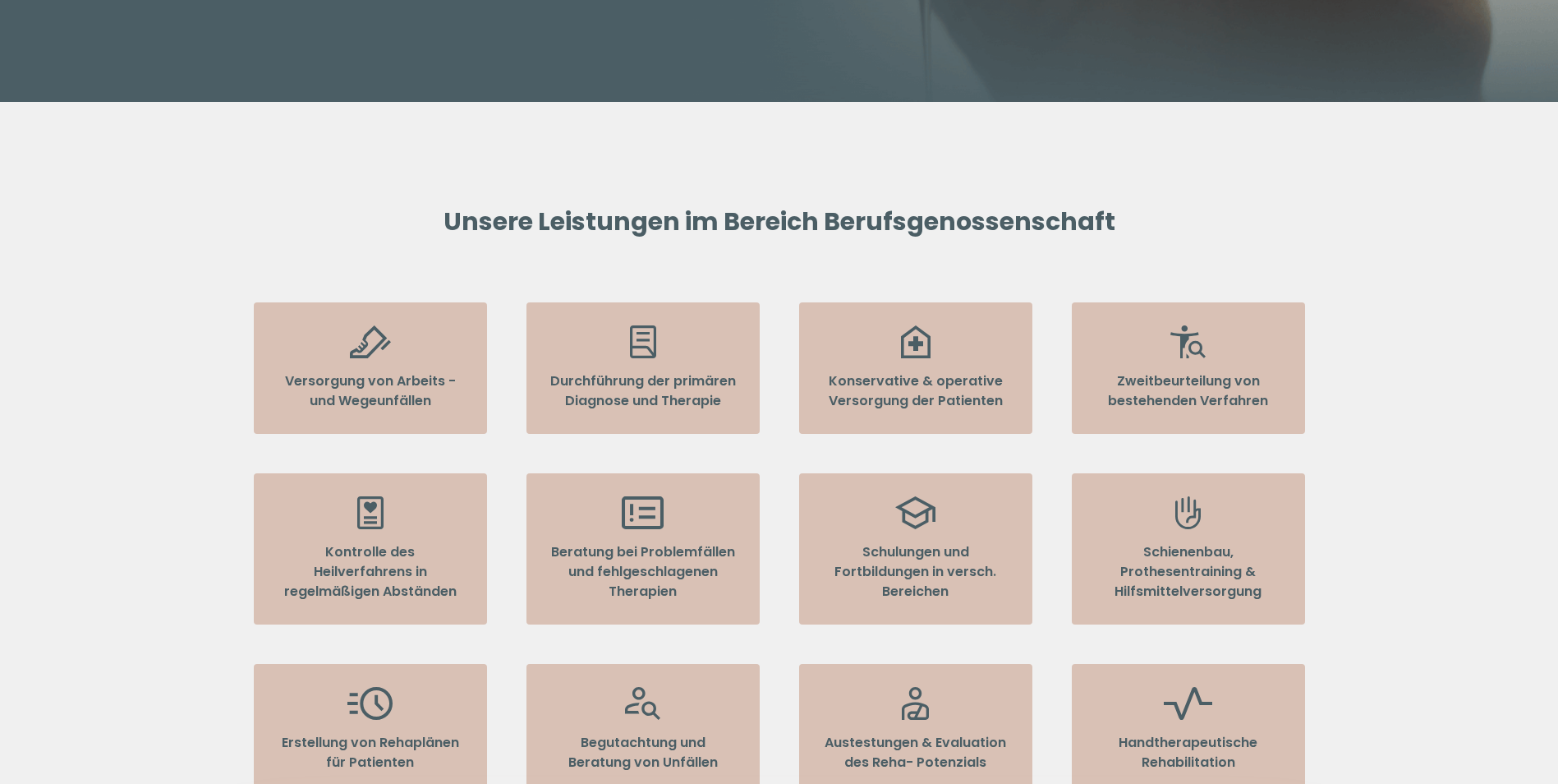
drag, startPoint x: 1225, startPoint y: 568, endPoint x: 1088, endPoint y: 480, distance: 162.8
click at [1088, 481] on li "Schienenbau, Prothesentraining & Hilfsmittelversorgung" at bounding box center [1188, 549] width 233 height 151
drag, startPoint x: 1088, startPoint y: 480, endPoint x: 1356, endPoint y: 184, distance: 399.3
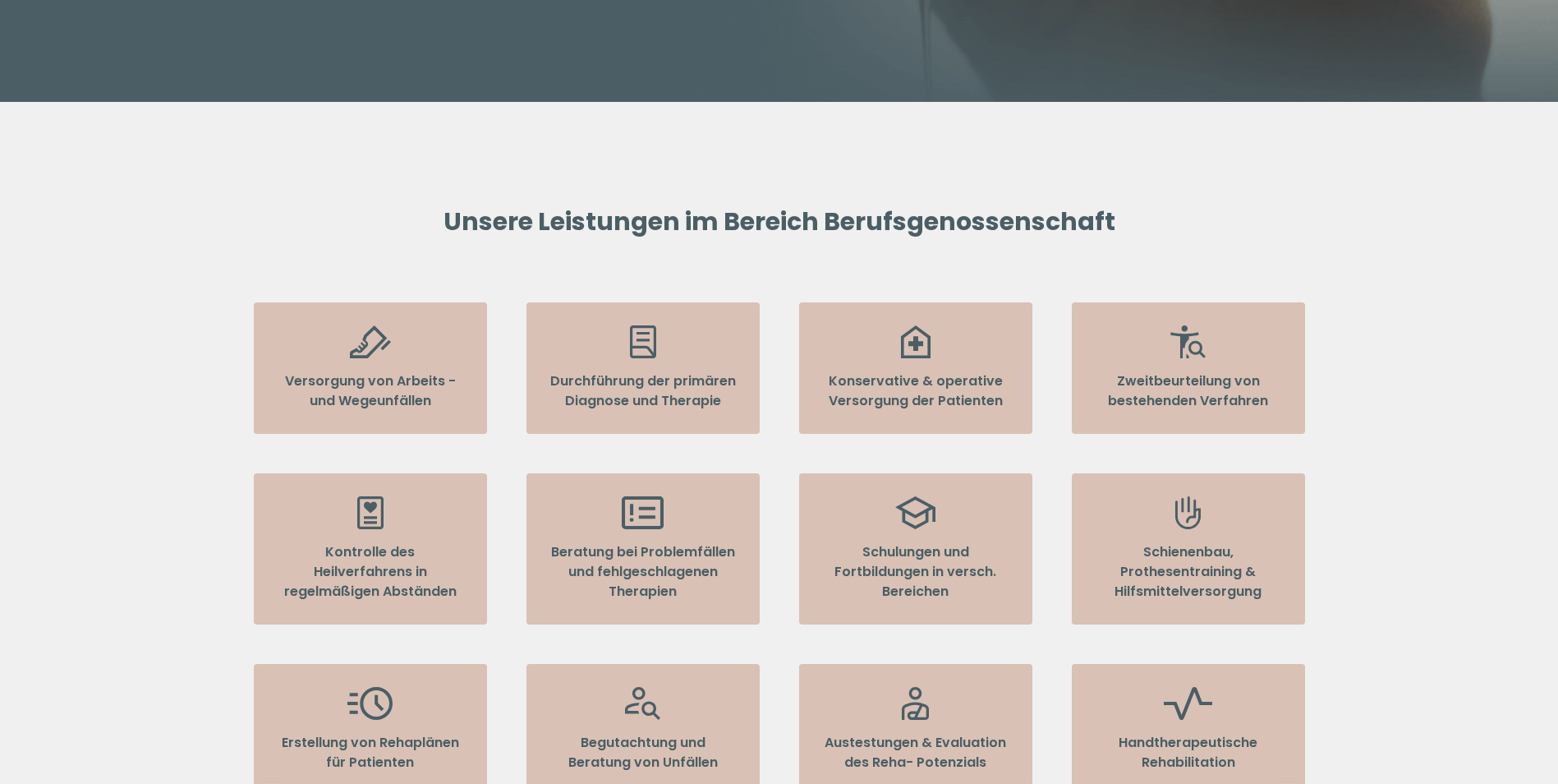
scroll to position [1233, 0]
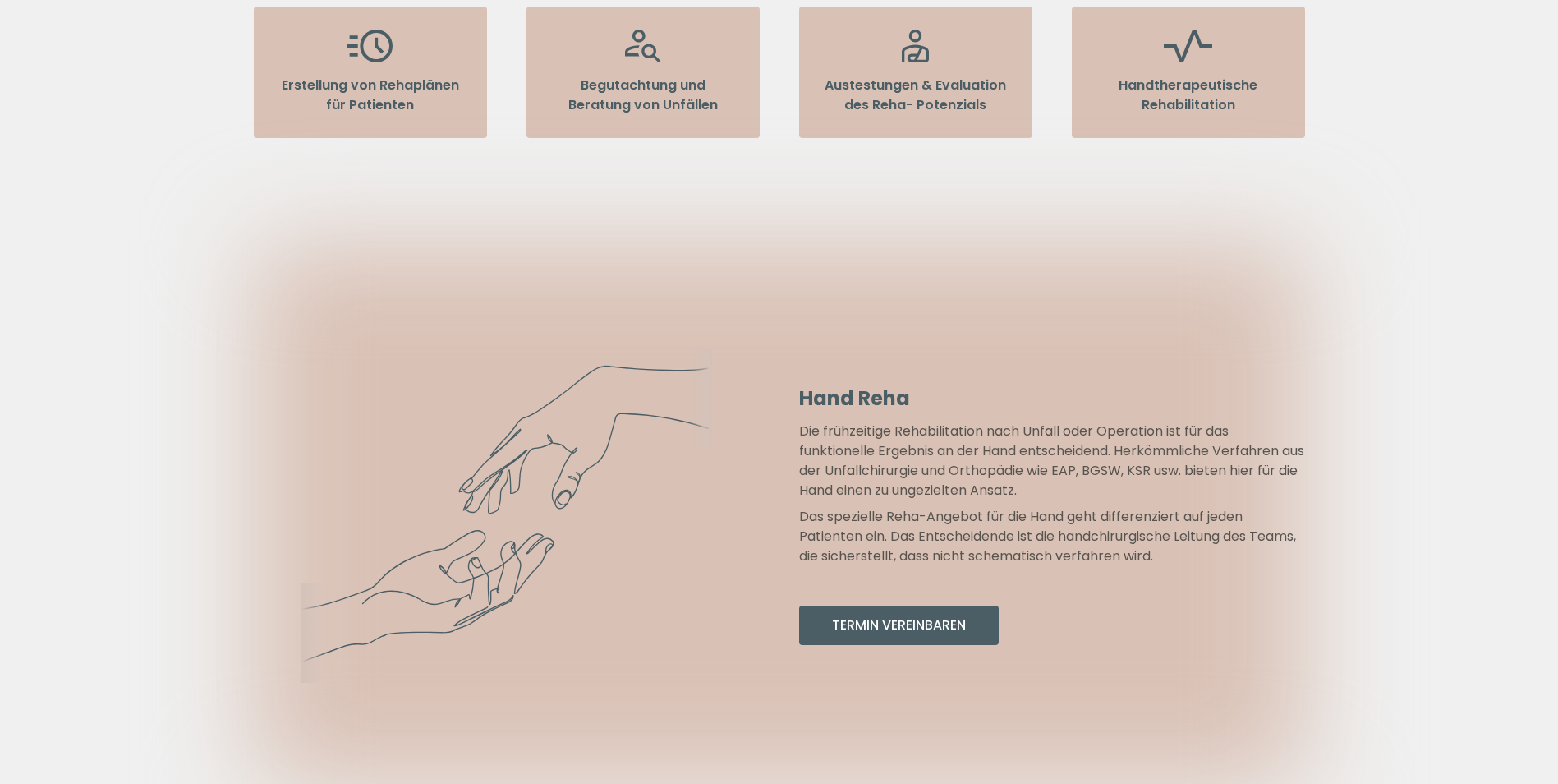
drag, startPoint x: 1360, startPoint y: 261, endPoint x: 1043, endPoint y: 295, distance: 318.8
click at [1017, 292] on div at bounding box center [779, 516] width 1052 height 545
drag, startPoint x: 1103, startPoint y: 298, endPoint x: 1095, endPoint y: 291, distance: 10.6
drag, startPoint x: 1095, startPoint y: 291, endPoint x: 824, endPoint y: 297, distance: 271.1
click at [825, 297] on div at bounding box center [779, 516] width 1052 height 545
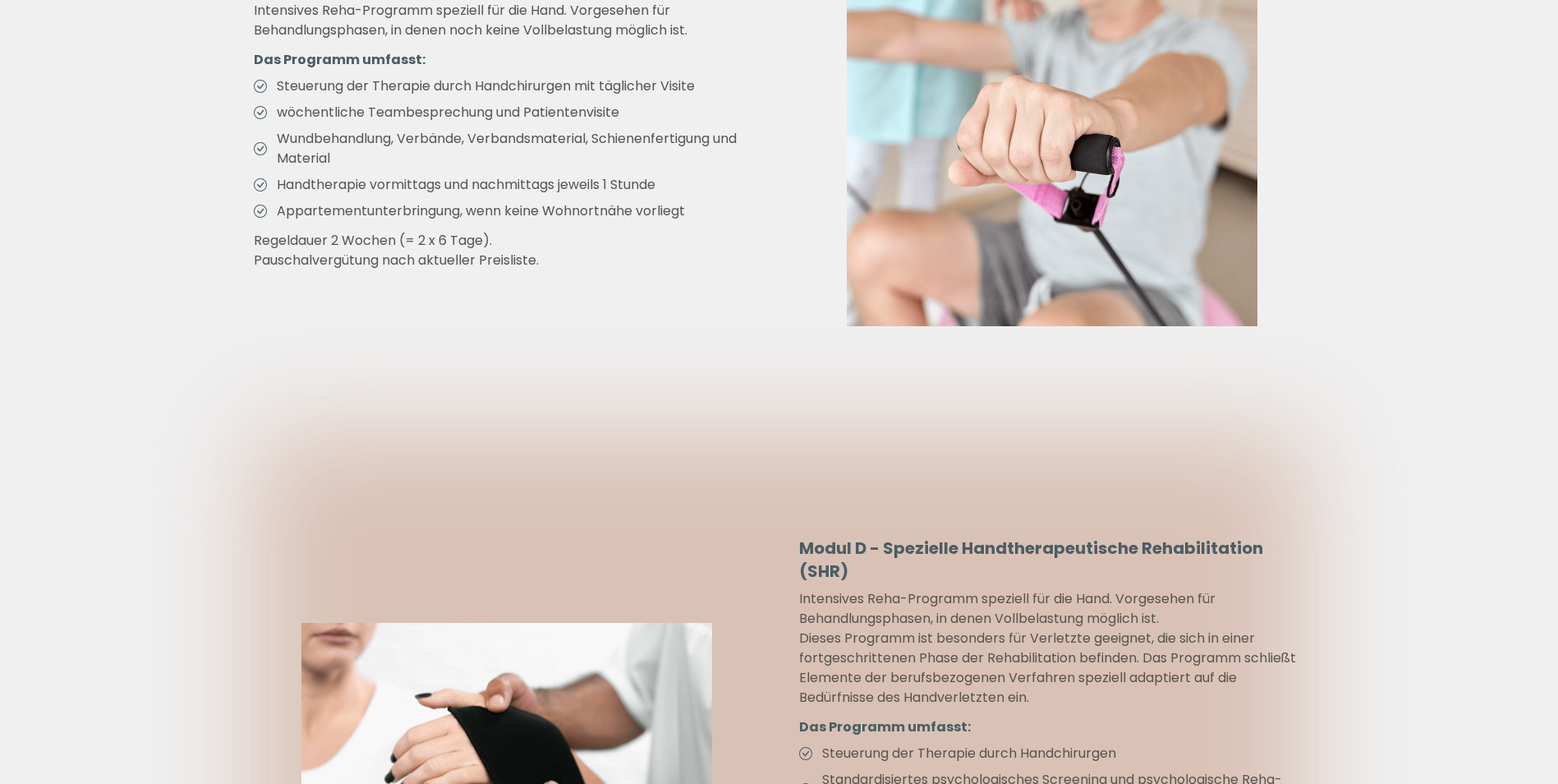
scroll to position [3860, 0]
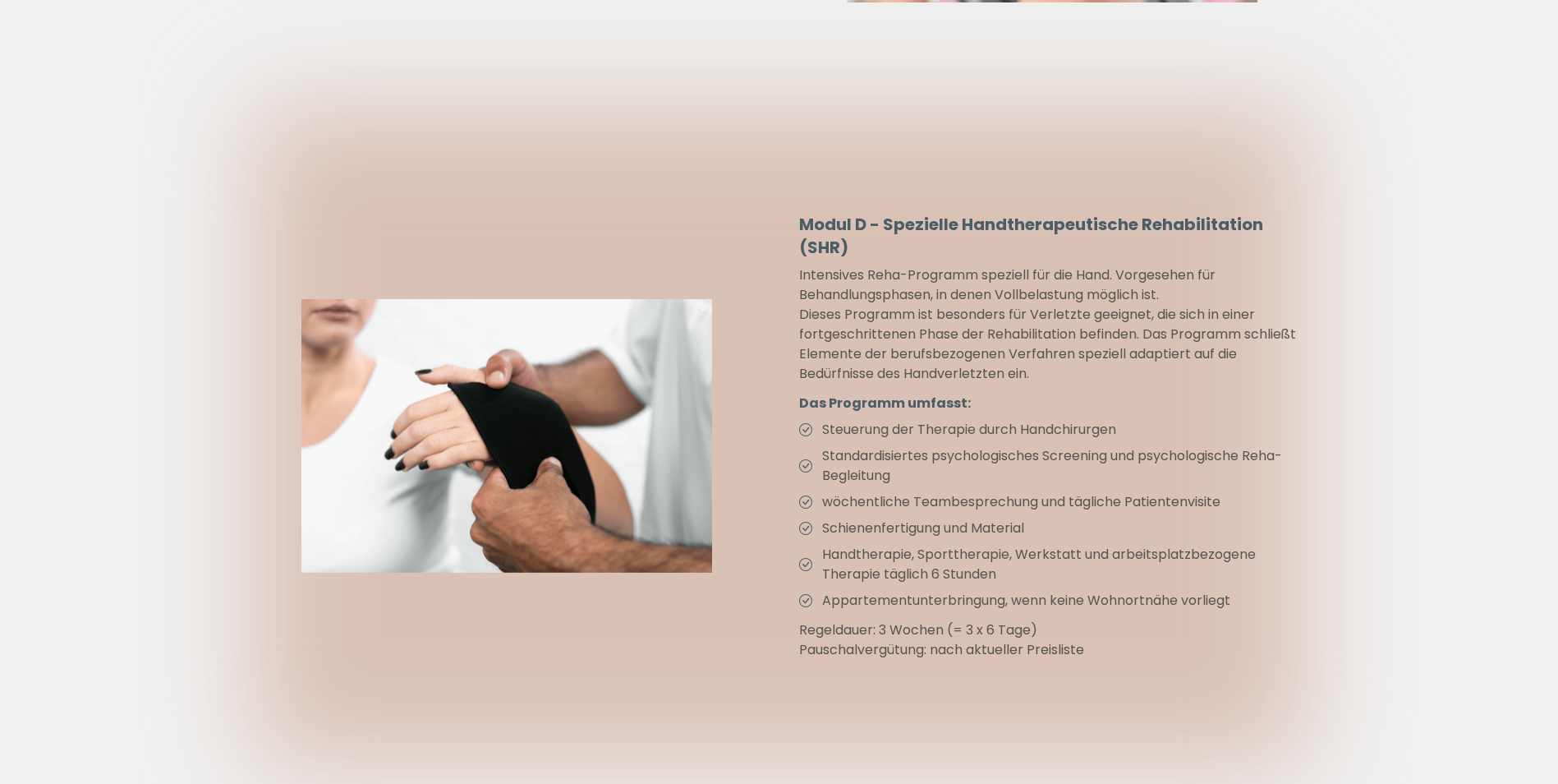
drag, startPoint x: 1182, startPoint y: 331, endPoint x: 1025, endPoint y: 303, distance: 159.5
click at [1027, 305] on p "Dieses Programm ist besonders für Verletzte geeignet, die sich in einer fortges…" at bounding box center [1052, 345] width 506 height 79
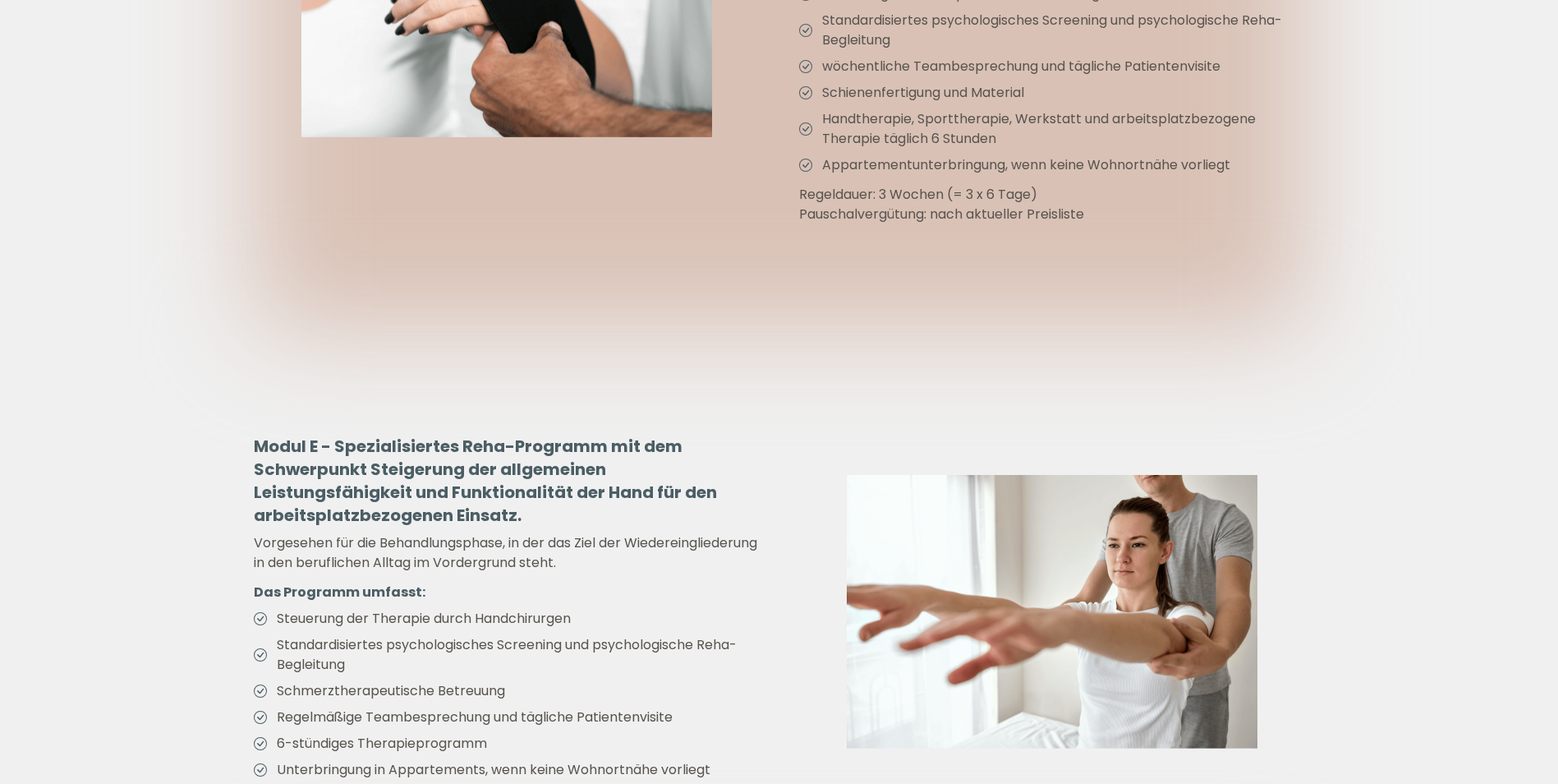
scroll to position [4517, 0]
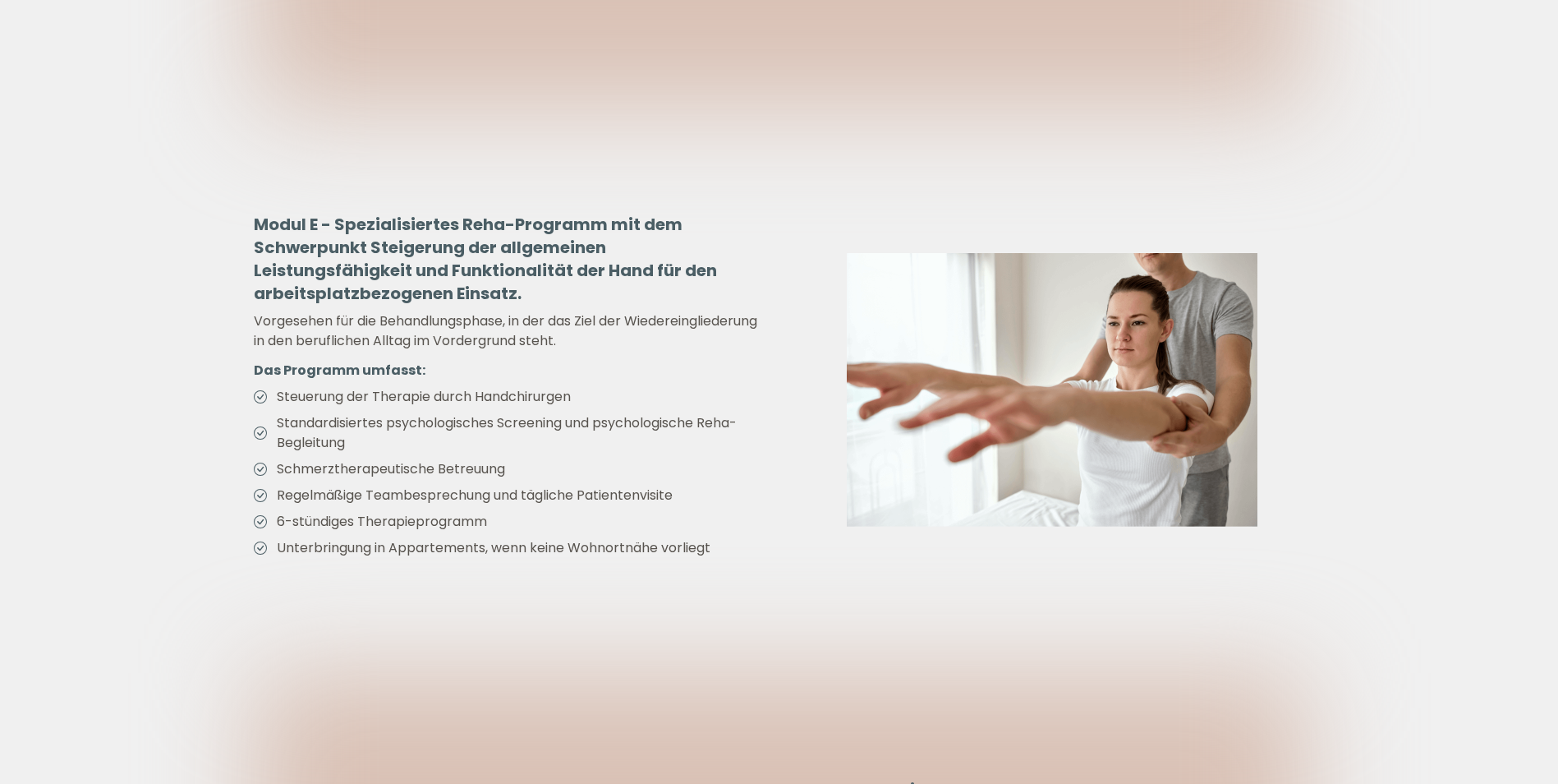
drag, startPoint x: 1115, startPoint y: 284, endPoint x: 734, endPoint y: 207, distance: 388.7
click at [735, 212] on h4 "Modul E - Spezialisiertes Reha-Programm mit dem Schwerpunkt Steigerung der allg…" at bounding box center [506, 258] width 506 height 92
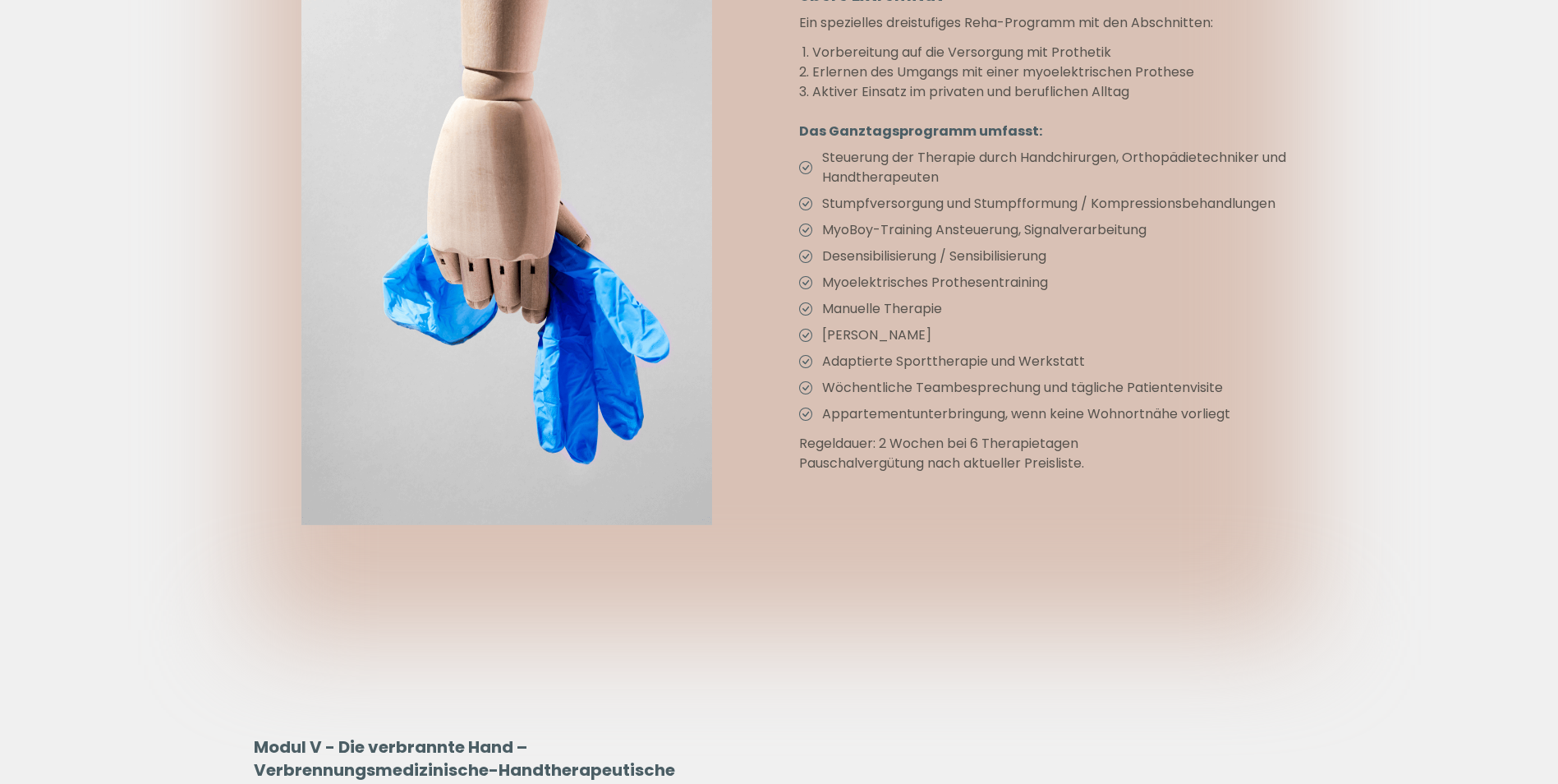
scroll to position [7146, 0]
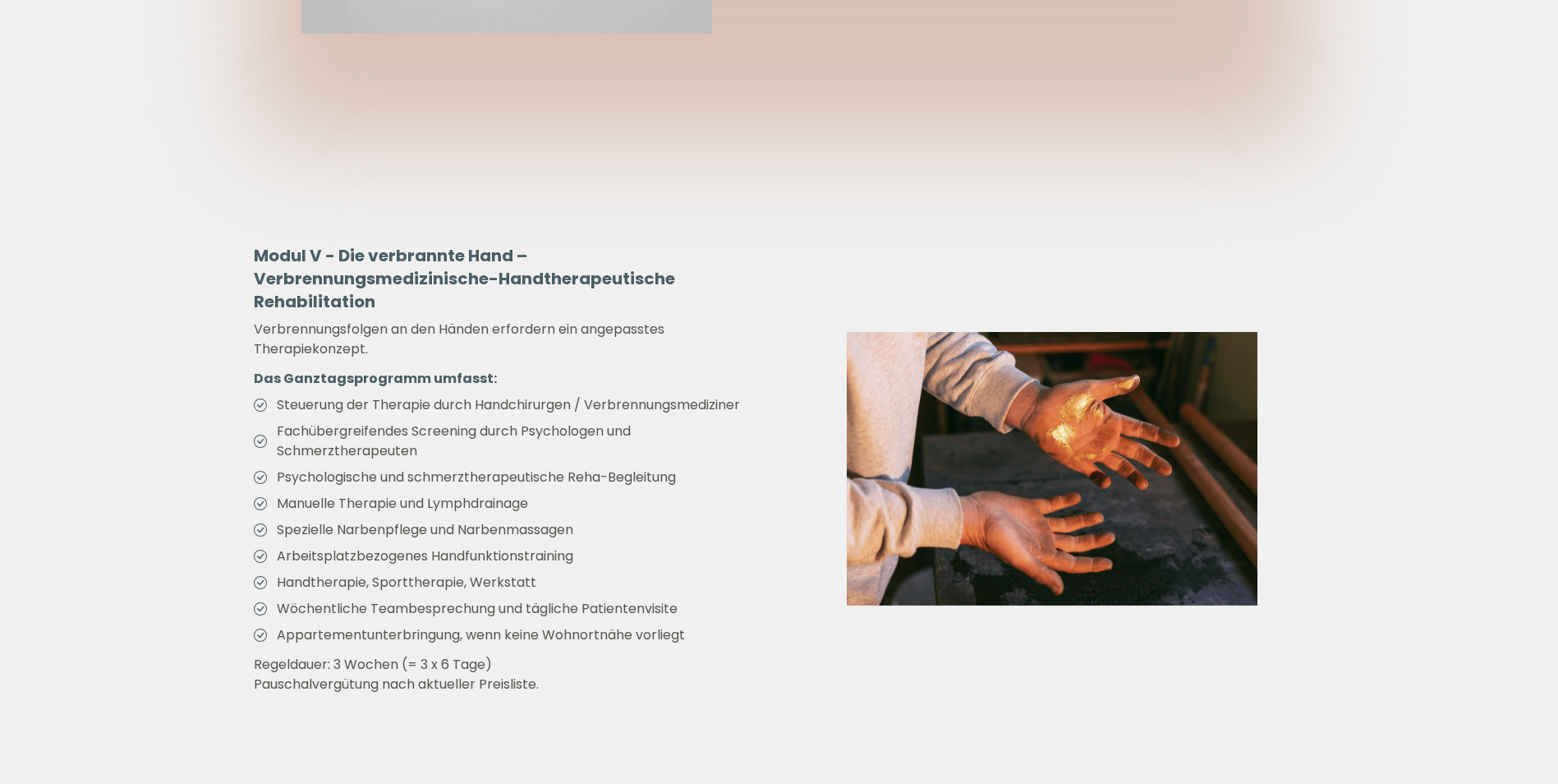
drag, startPoint x: 730, startPoint y: 196, endPoint x: 673, endPoint y: 187, distance: 57.7
click at [673, 187] on div "Modul V - Die verbrannte Hand – Verbrennungsmedizinische-Handtherapeutische Reh…" at bounding box center [779, 469] width 1052 height 661
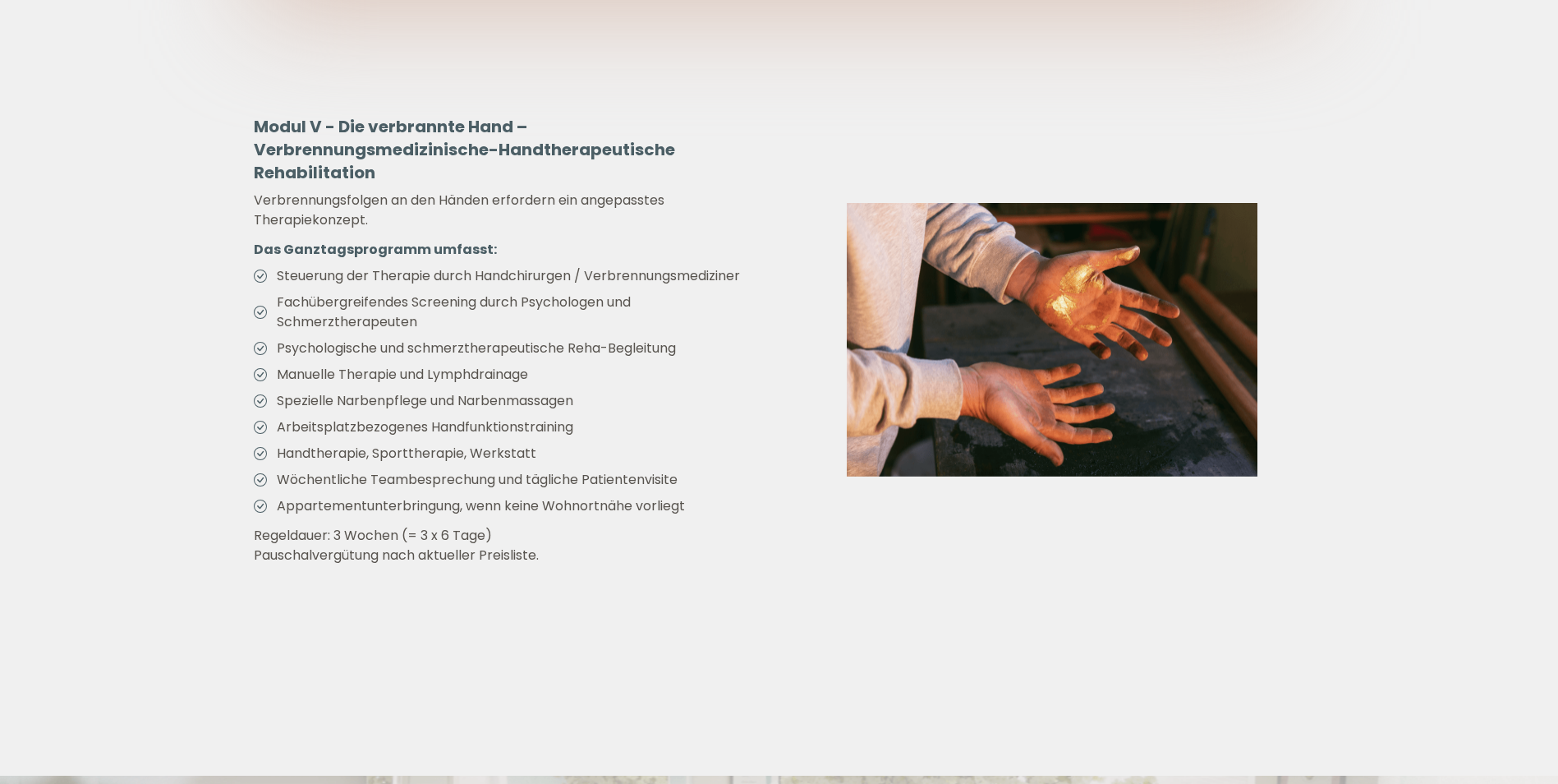
scroll to position [0, 0]
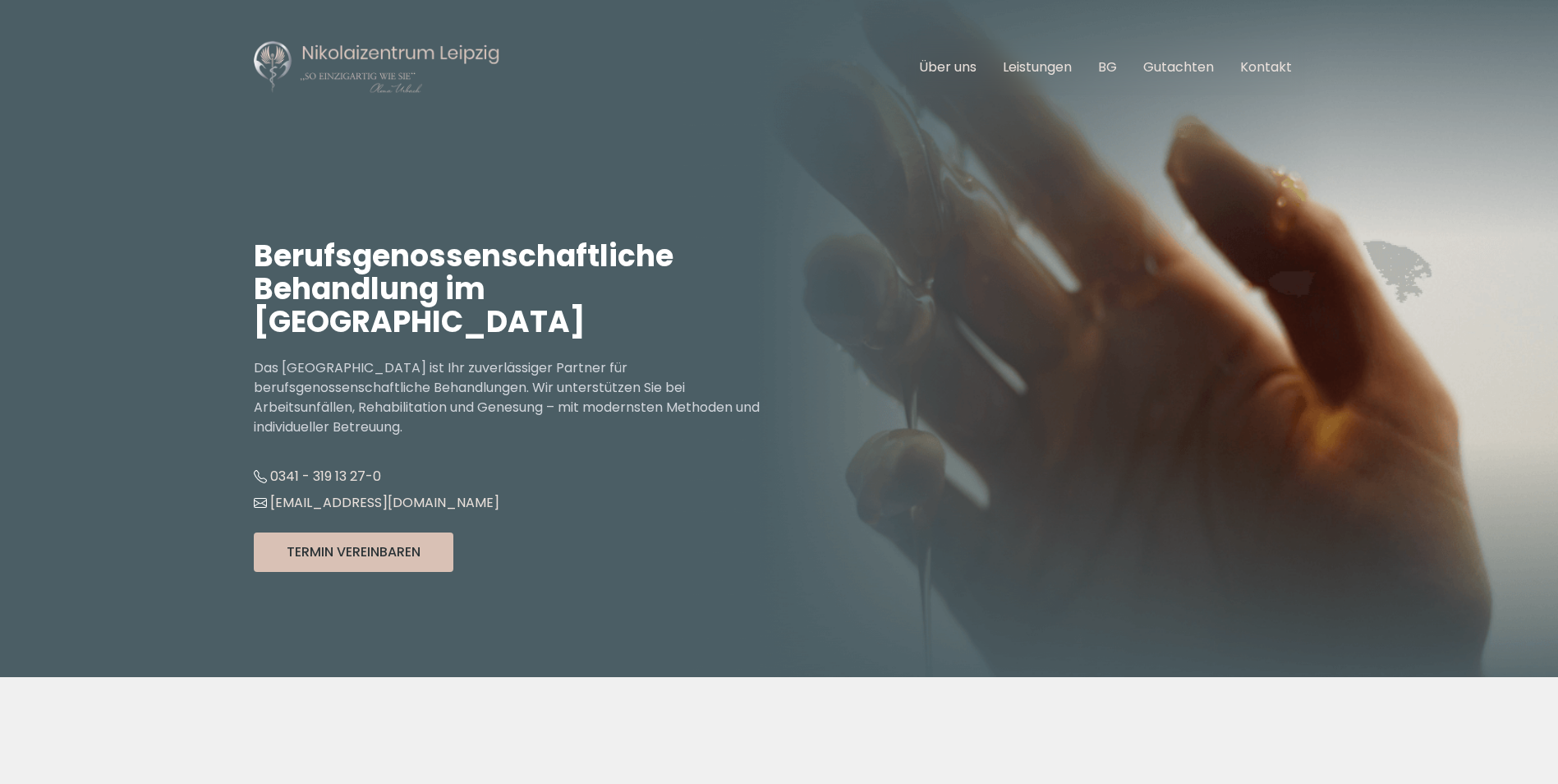
drag, startPoint x: 812, startPoint y: 337, endPoint x: 727, endPoint y: 147, distance: 208.1
click at [729, 150] on div "Berufsgenossenschaftliche Behandlung im Nikolaizentrum Leipzig Das Nikolaizentr…" at bounding box center [517, 406] width 526 height 542
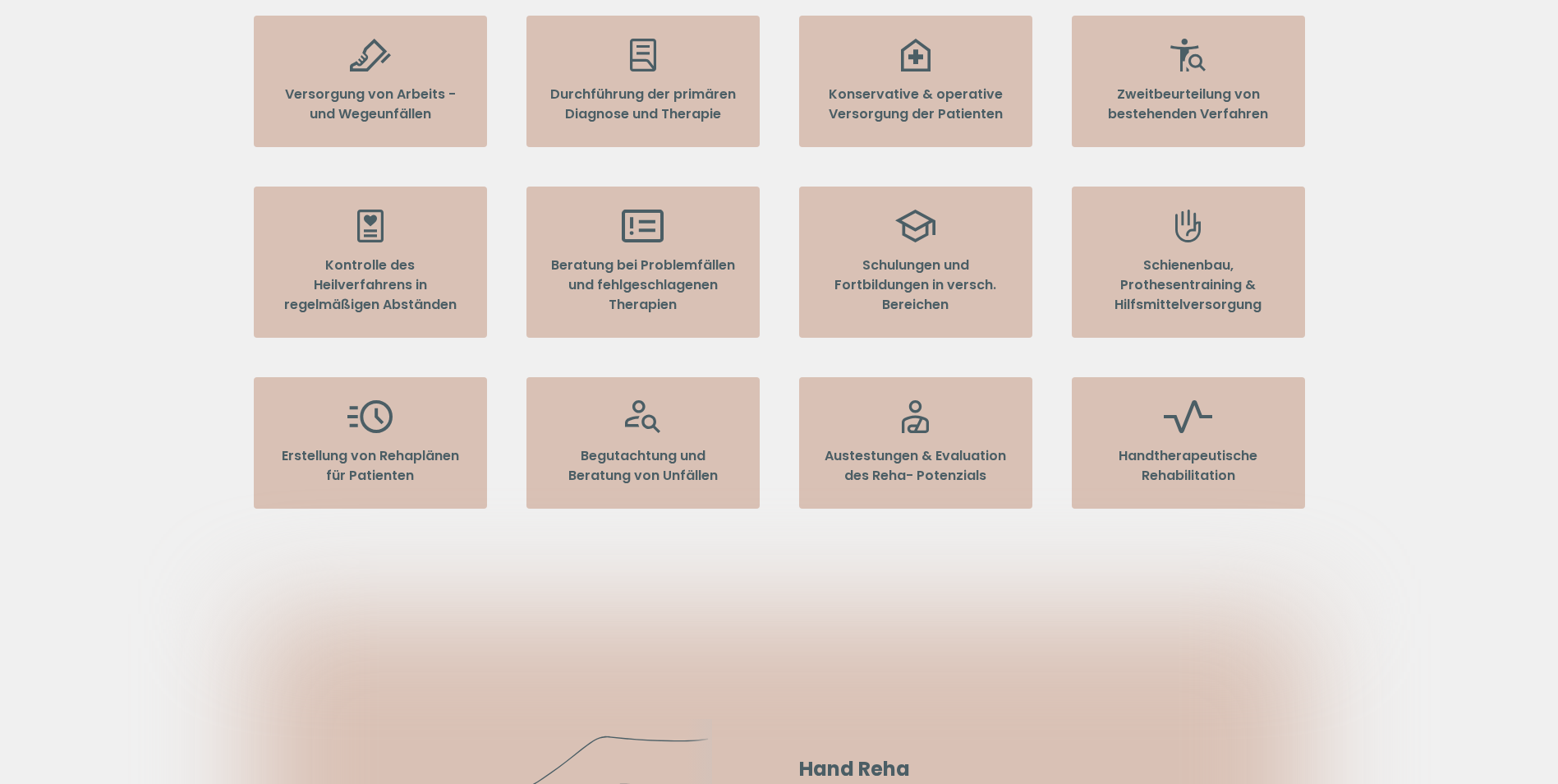
scroll to position [985, 0]
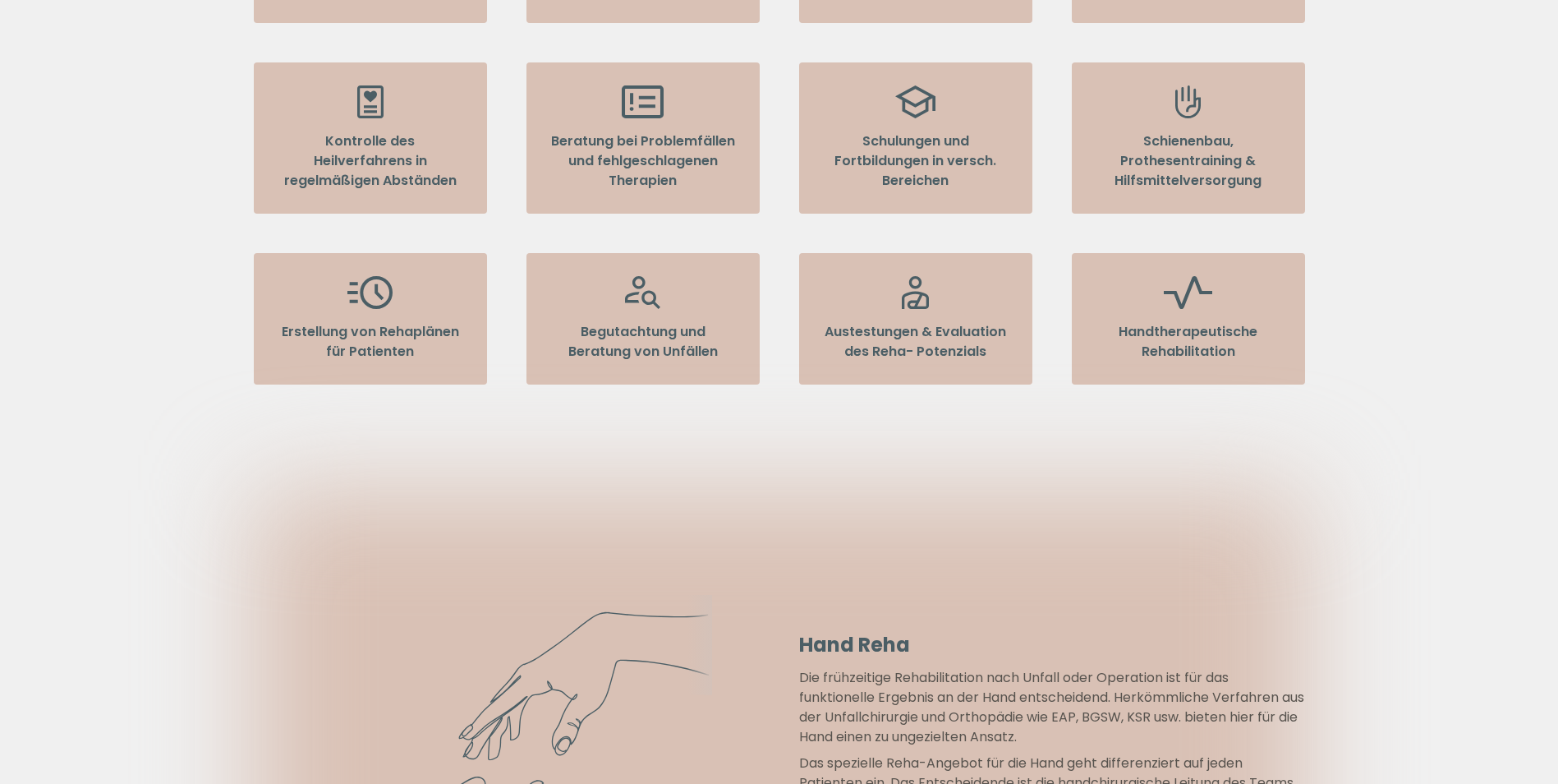
drag, startPoint x: 1334, startPoint y: 622, endPoint x: 739, endPoint y: 425, distance: 626.8
click at [739, 425] on section "Unsere Leistungen im Bereich Berufsgenossenschaft Versorgung von Arbeits - und …" at bounding box center [779, 90] width 1052 height 799
drag, startPoint x: 870, startPoint y: 421, endPoint x: 482, endPoint y: 372, distance: 391.1
click at [483, 375] on section "Unsere Leistungen im Bereich Berufsgenossenschaft Versorgung von Arbeits - und …" at bounding box center [779, 90] width 1052 height 799
drag, startPoint x: 292, startPoint y: 287, endPoint x: 185, endPoint y: 168, distance: 160.0
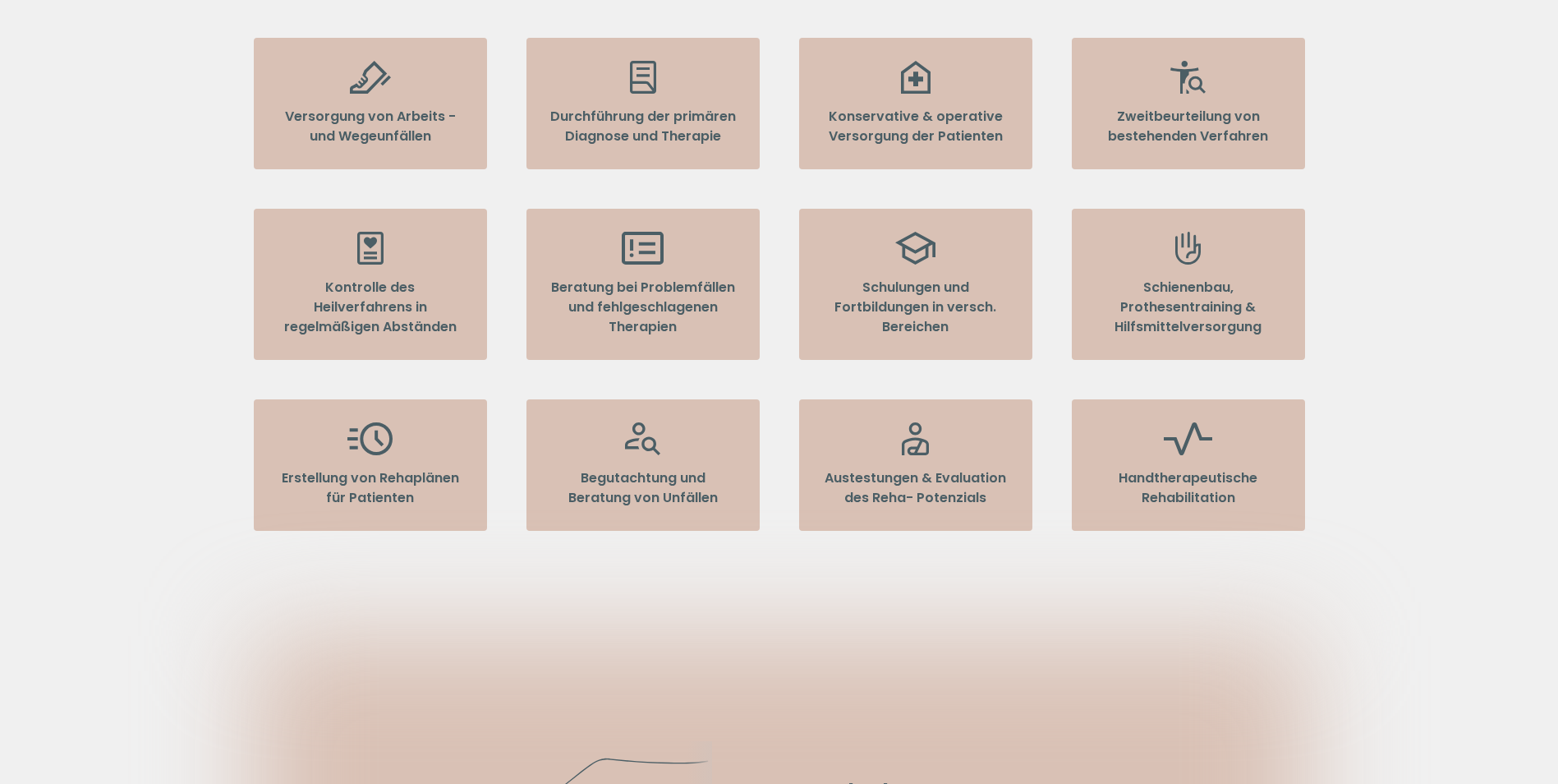
scroll to position [575, 0]
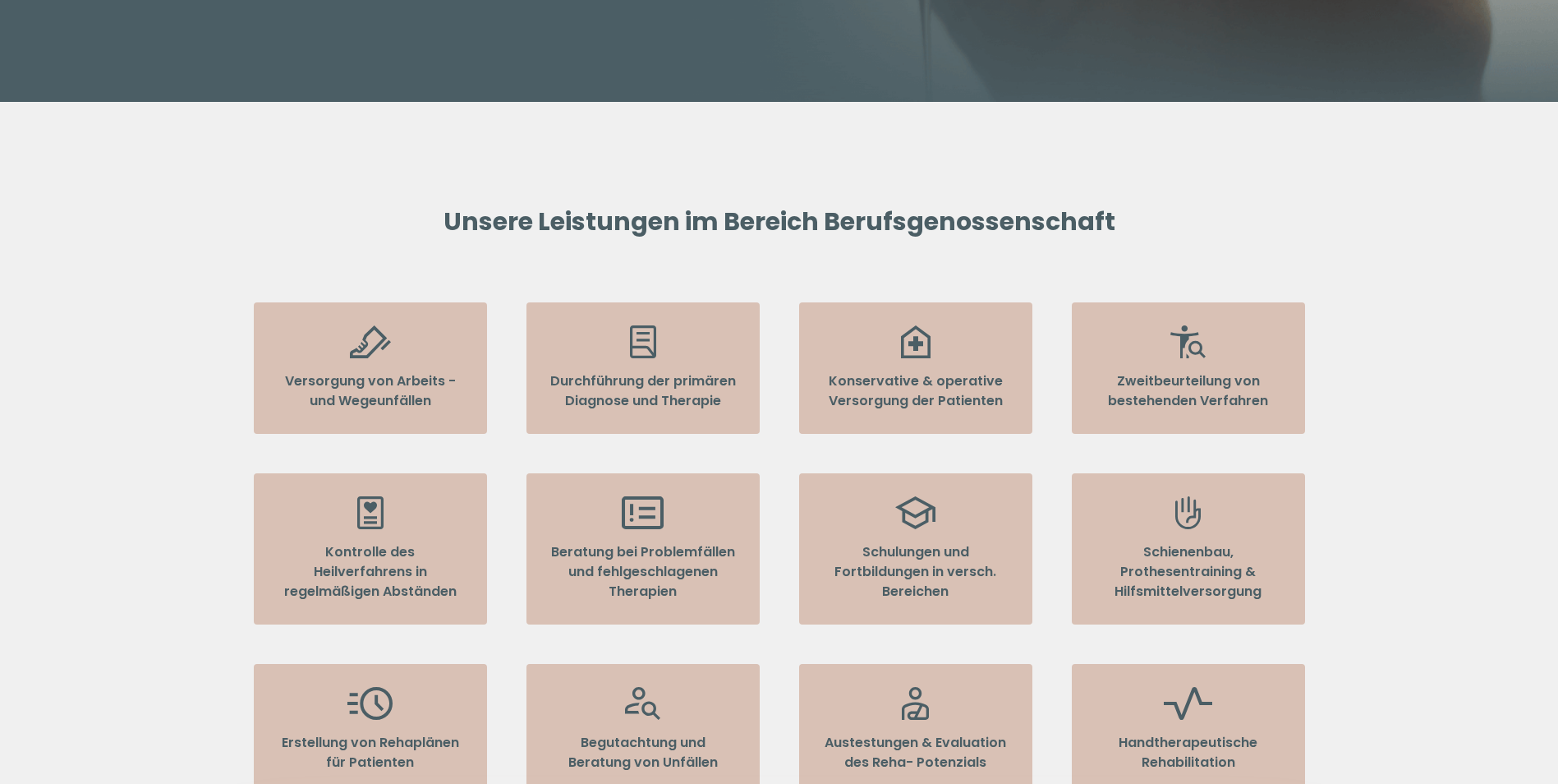
drag, startPoint x: 215, startPoint y: 158, endPoint x: 2, endPoint y: 181, distance: 214.2
drag, startPoint x: 237, startPoint y: 290, endPoint x: 191, endPoint y: 261, distance: 54.4
drag, startPoint x: 195, startPoint y: 269, endPoint x: 177, endPoint y: 233, distance: 40.2
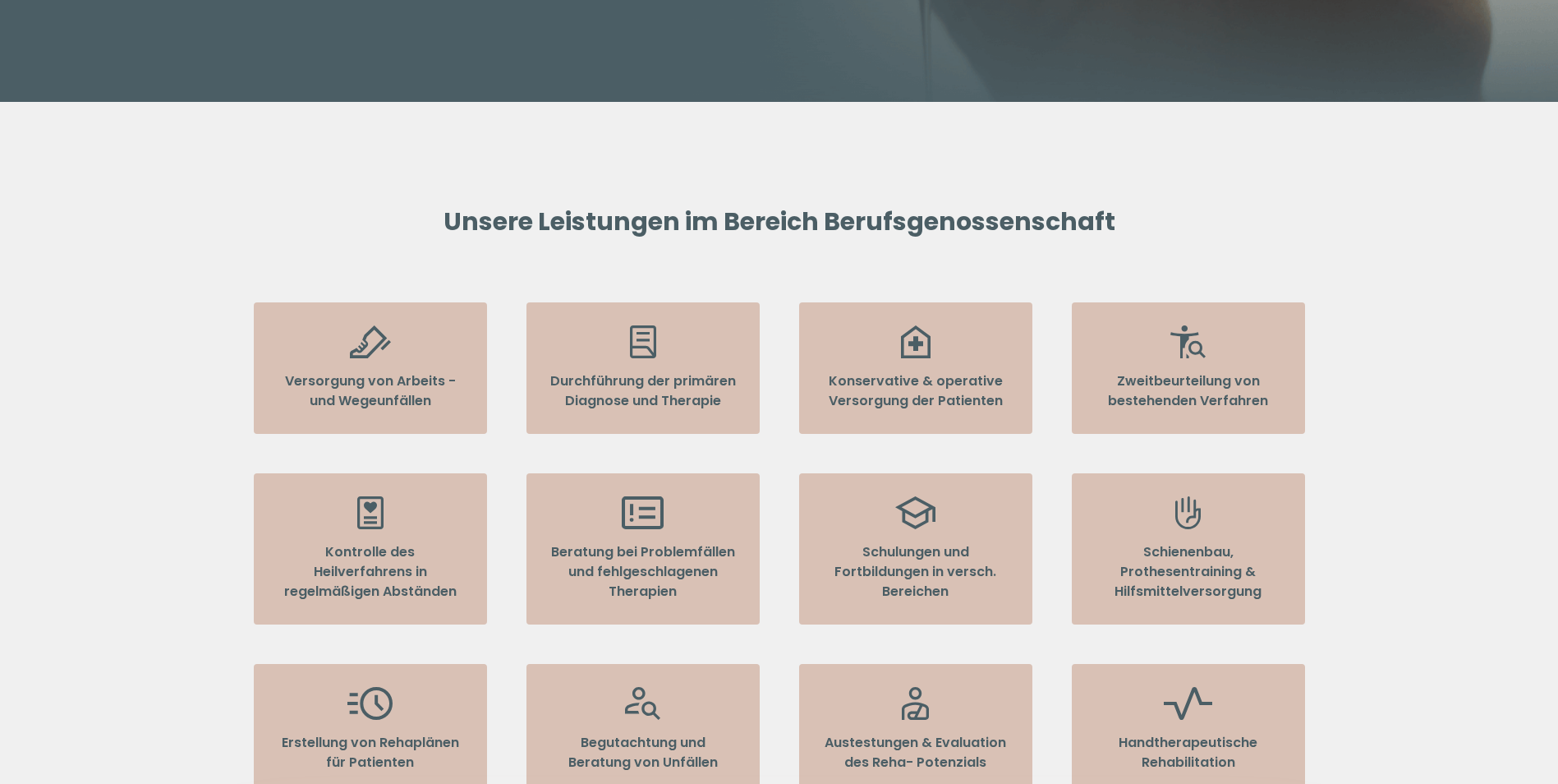
drag, startPoint x: 556, startPoint y: 199, endPoint x: 133, endPoint y: 201, distance: 423.0
drag, startPoint x: 969, startPoint y: 228, endPoint x: 978, endPoint y: 130, distance: 98.4
click at [980, 157] on section "Unsere Leistungen im Bereich Berufsgenossenschaft Versorgung von Arbeits - und …" at bounding box center [779, 501] width 1052 height 799
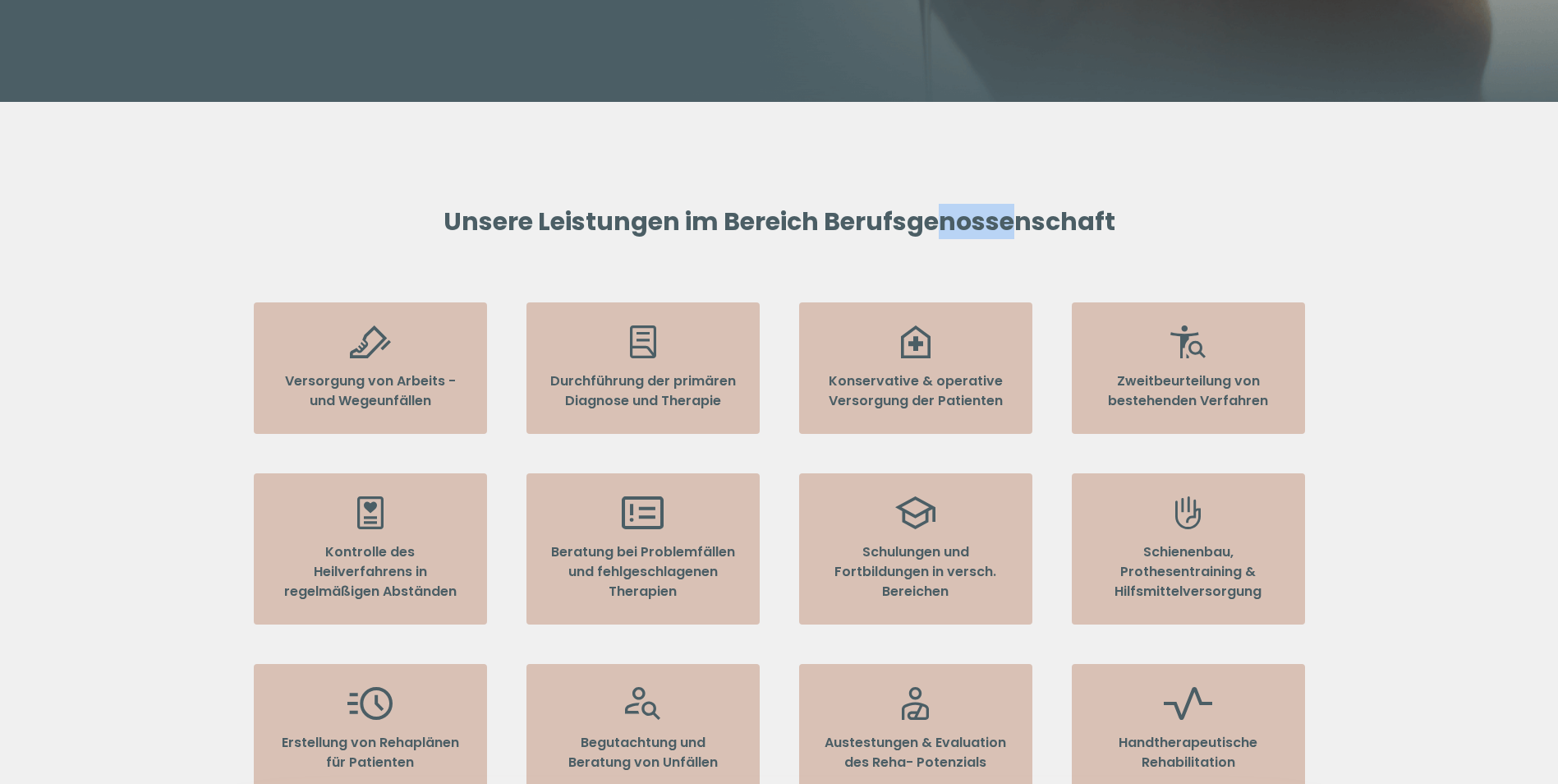
drag, startPoint x: 1018, startPoint y: 200, endPoint x: 931, endPoint y: 190, distance: 87.6
click at [931, 207] on h2 "Unsere Leistungen im Bereich Berufsgenossenschaft" at bounding box center [779, 222] width 1052 height 29
click at [1248, 144] on section "Unsere Leistungen im Bereich Berufsgenossenschaft Versorgung von Arbeits - und …" at bounding box center [779, 501] width 1052 height 799
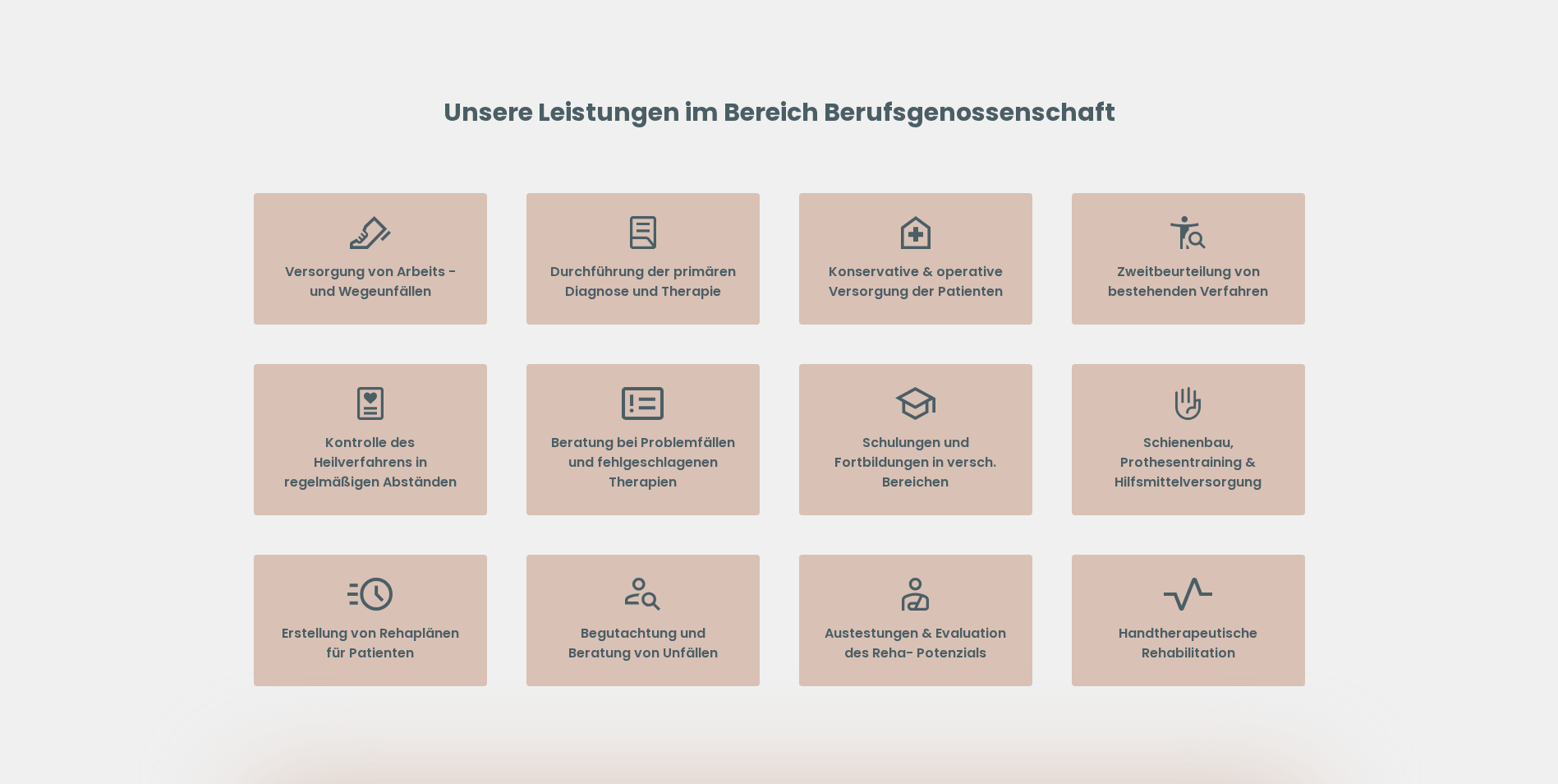
scroll to position [985, 0]
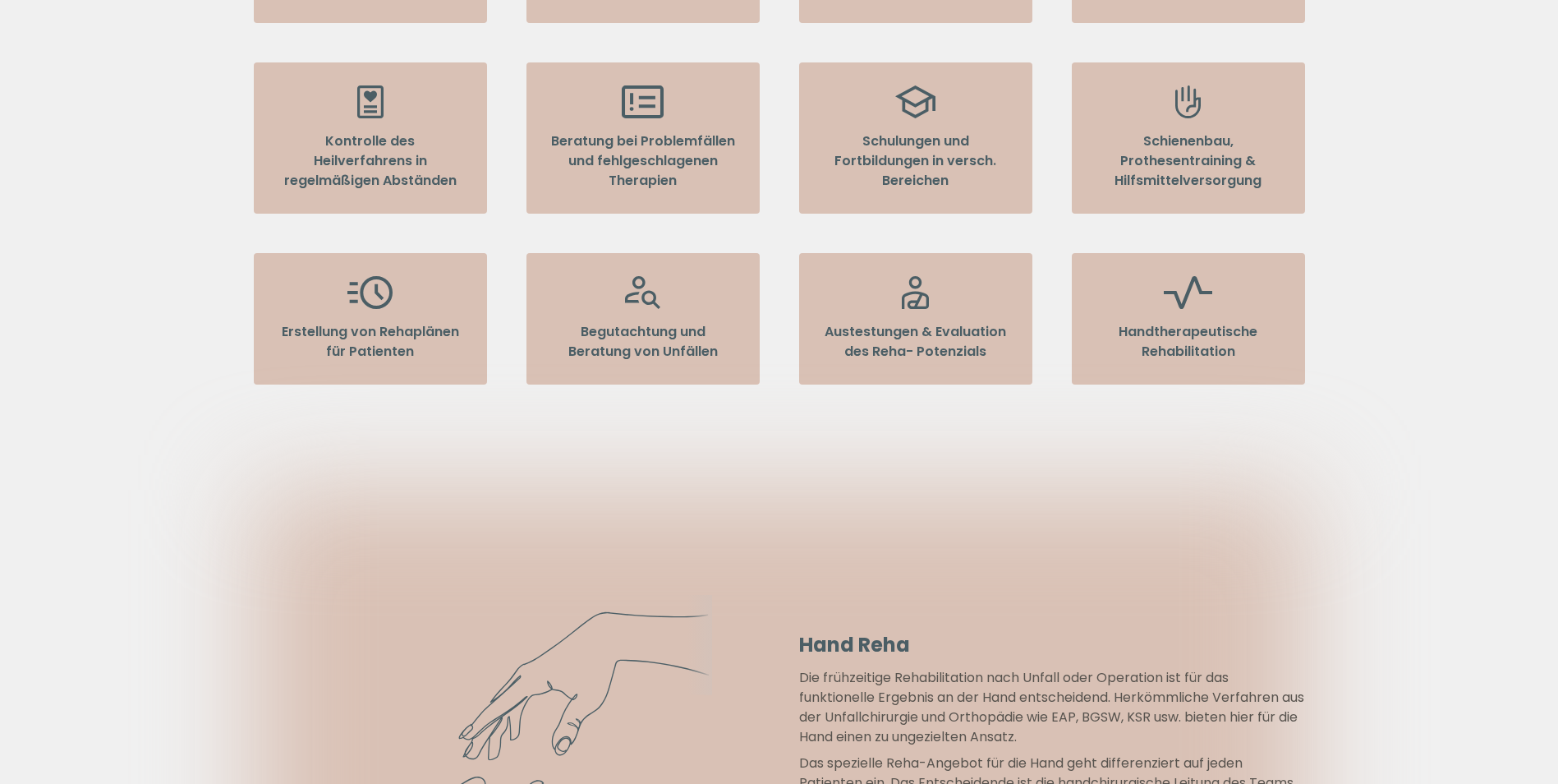
drag, startPoint x: 1119, startPoint y: 491, endPoint x: 1084, endPoint y: 501, distance: 36.4
drag, startPoint x: 1084, startPoint y: 501, endPoint x: 834, endPoint y: 477, distance: 251.1
click at [834, 490] on div at bounding box center [779, 762] width 1052 height 545
drag, startPoint x: 705, startPoint y: 353, endPoint x: 631, endPoint y: 255, distance: 122.8
click at [631, 256] on li "Begutachtung und Beratung von Unfällen" at bounding box center [643, 318] width 233 height 131
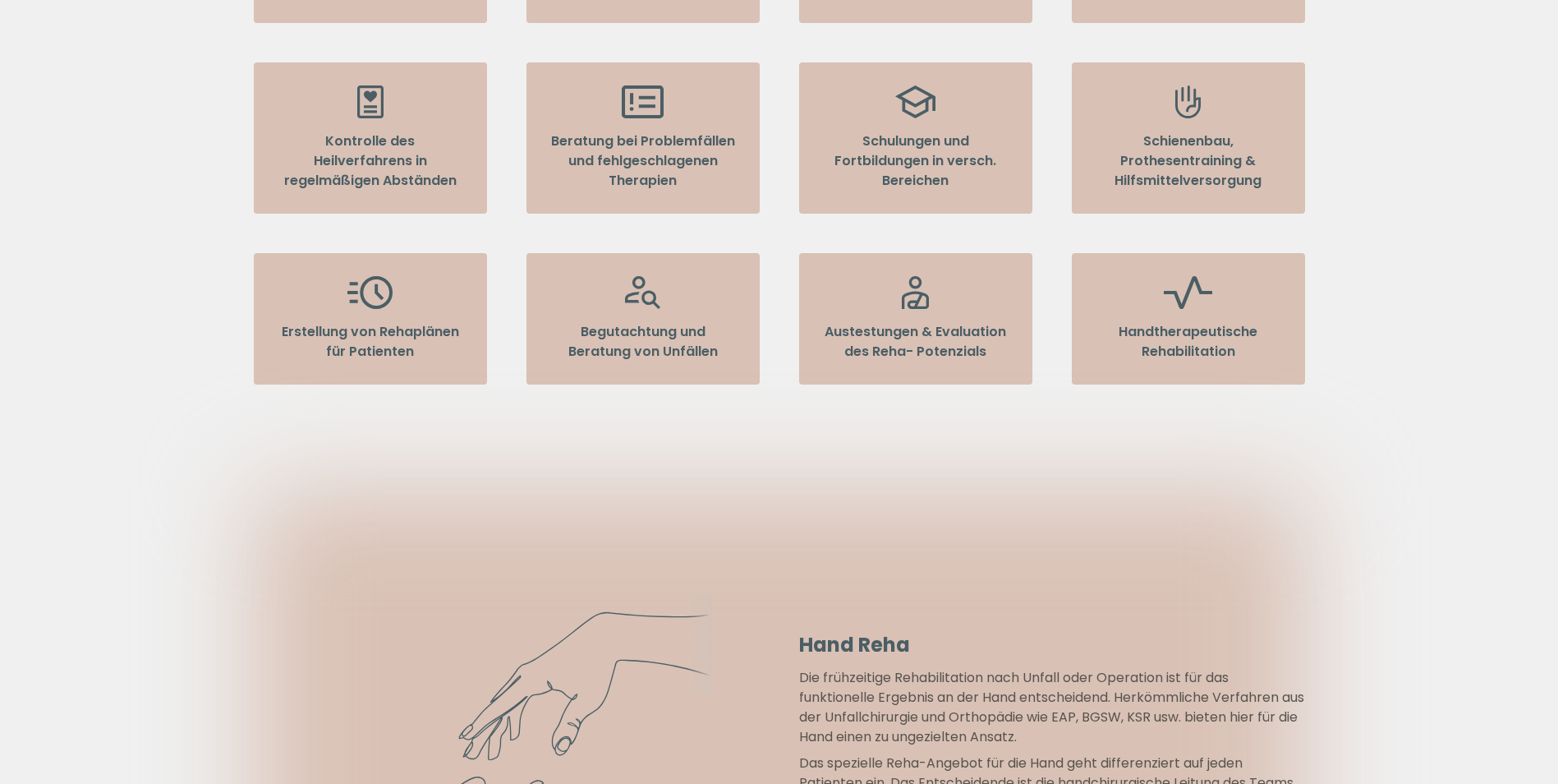
drag, startPoint x: 631, startPoint y: 255, endPoint x: 844, endPoint y: 583, distance: 391.1
click at [847, 586] on div at bounding box center [779, 762] width 1052 height 545
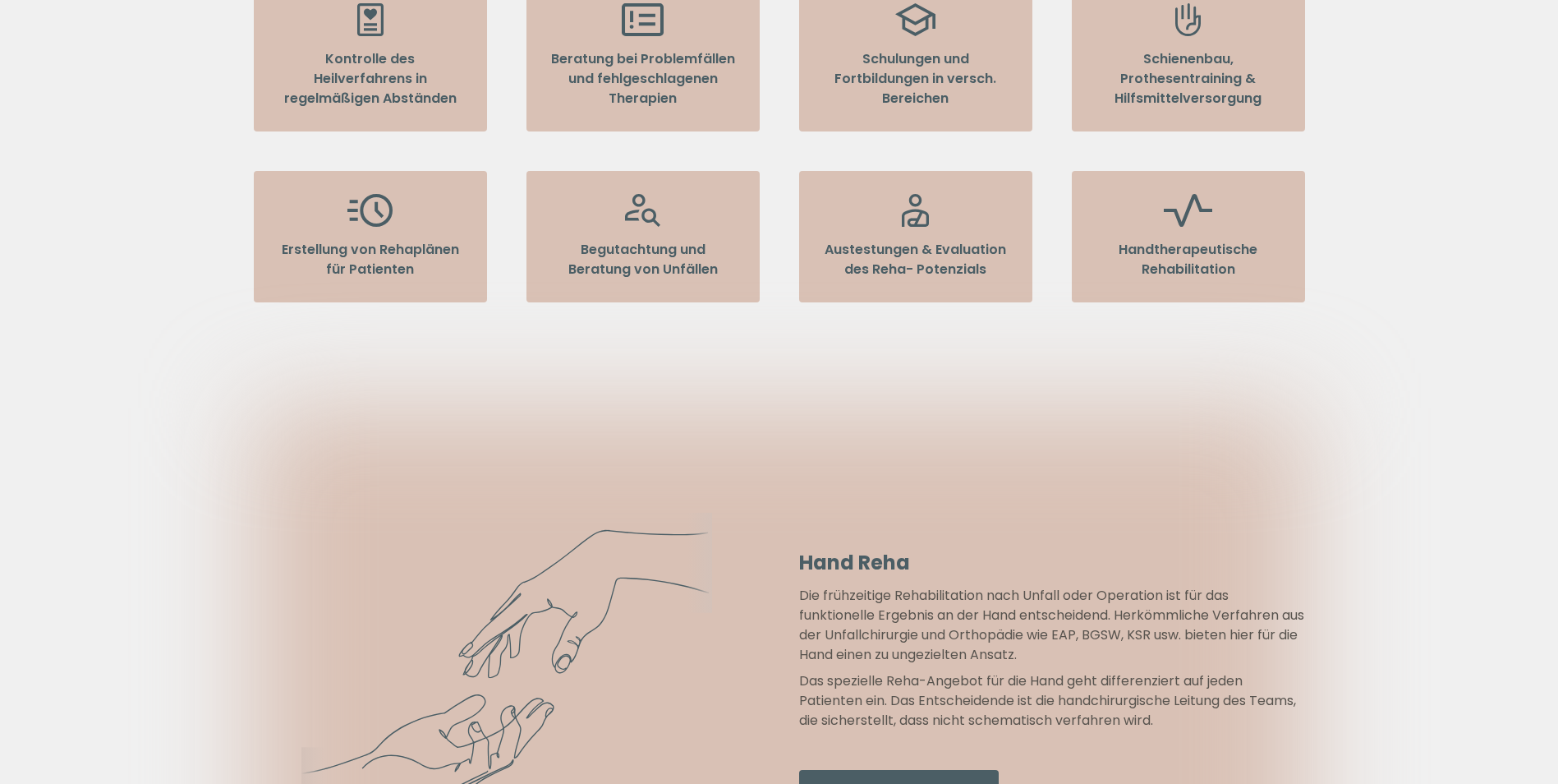
drag, startPoint x: 1076, startPoint y: 450, endPoint x: 946, endPoint y: 369, distance: 153.2
click at [947, 371] on section "Unsere Leistungen im Bereich Berufsgenossenschaft Versorgung von Arbeits - und …" at bounding box center [779, 8] width 1052 height 799
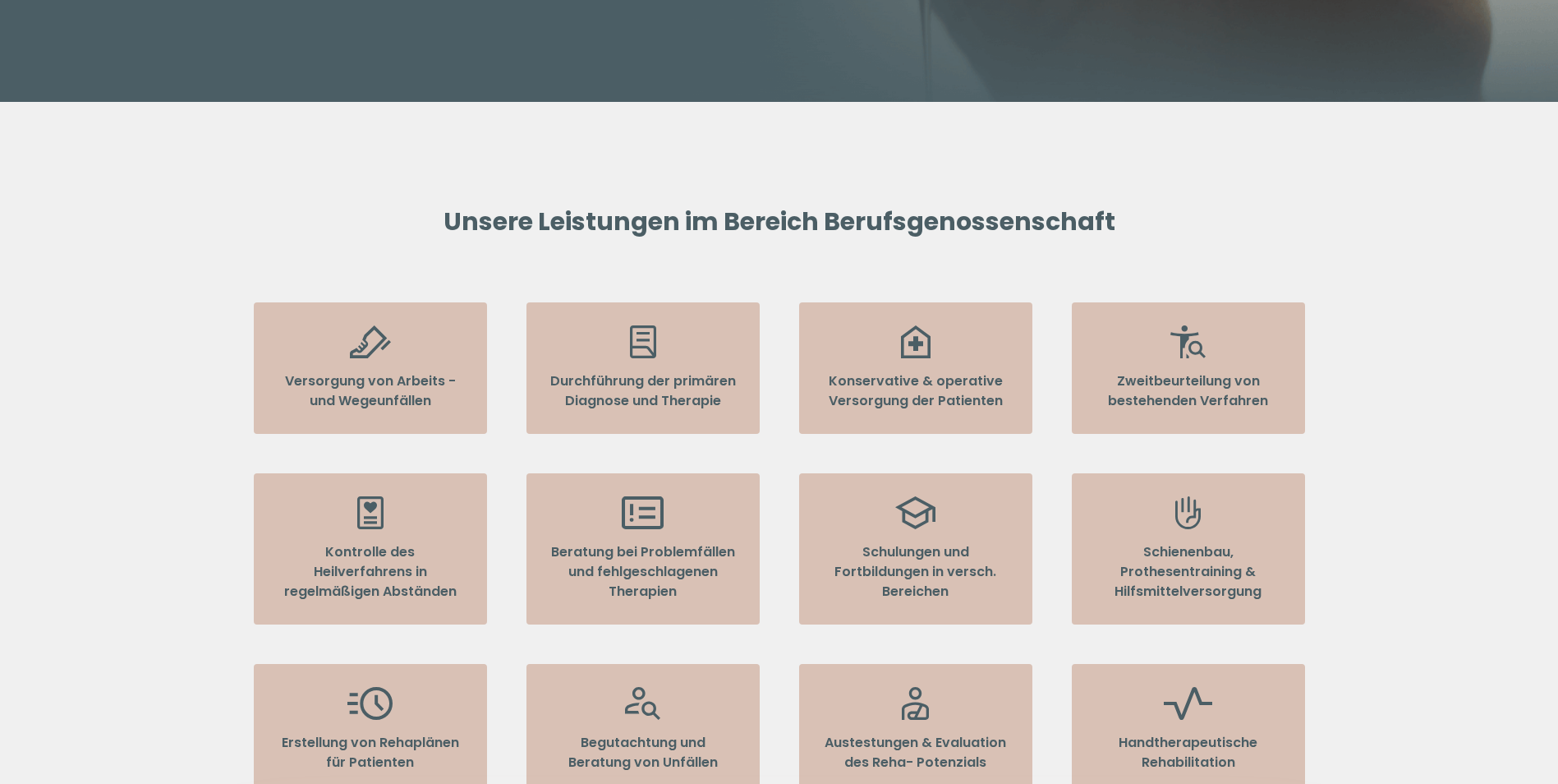
scroll to position [0, 0]
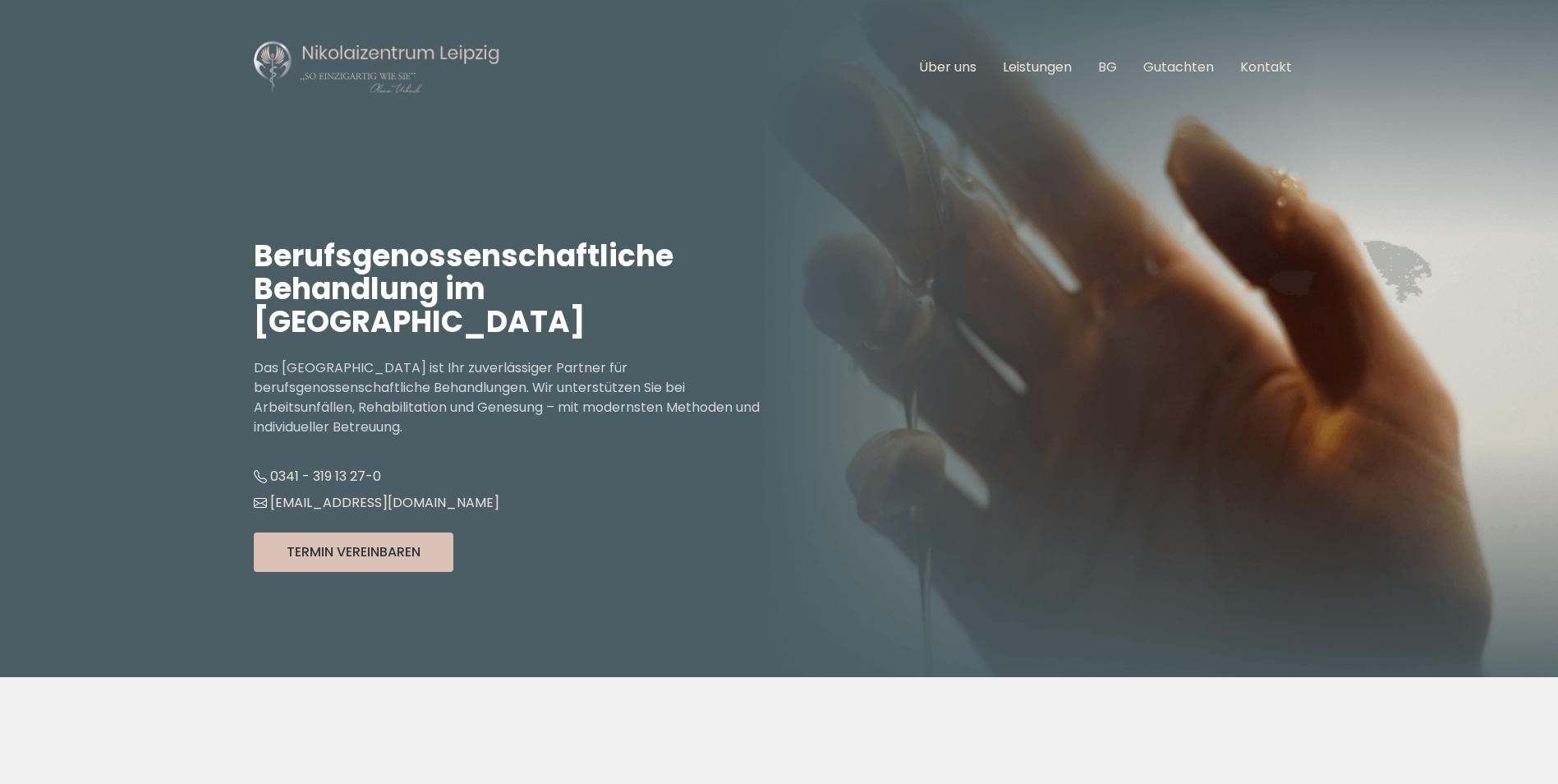
click at [19, 135] on header "Hauptnavigation öffnen Über uns Leistungen BG Gutachten Kontakt Berufsgenossens…" at bounding box center [779, 338] width 1558 height 676
click at [823, 127] on nav "Hauptnavigation öffnen Über uns Leistungen BG Gutachten Kontakt" at bounding box center [779, 67] width 1052 height 135
click at [352, 58] on img at bounding box center [377, 67] width 246 height 56
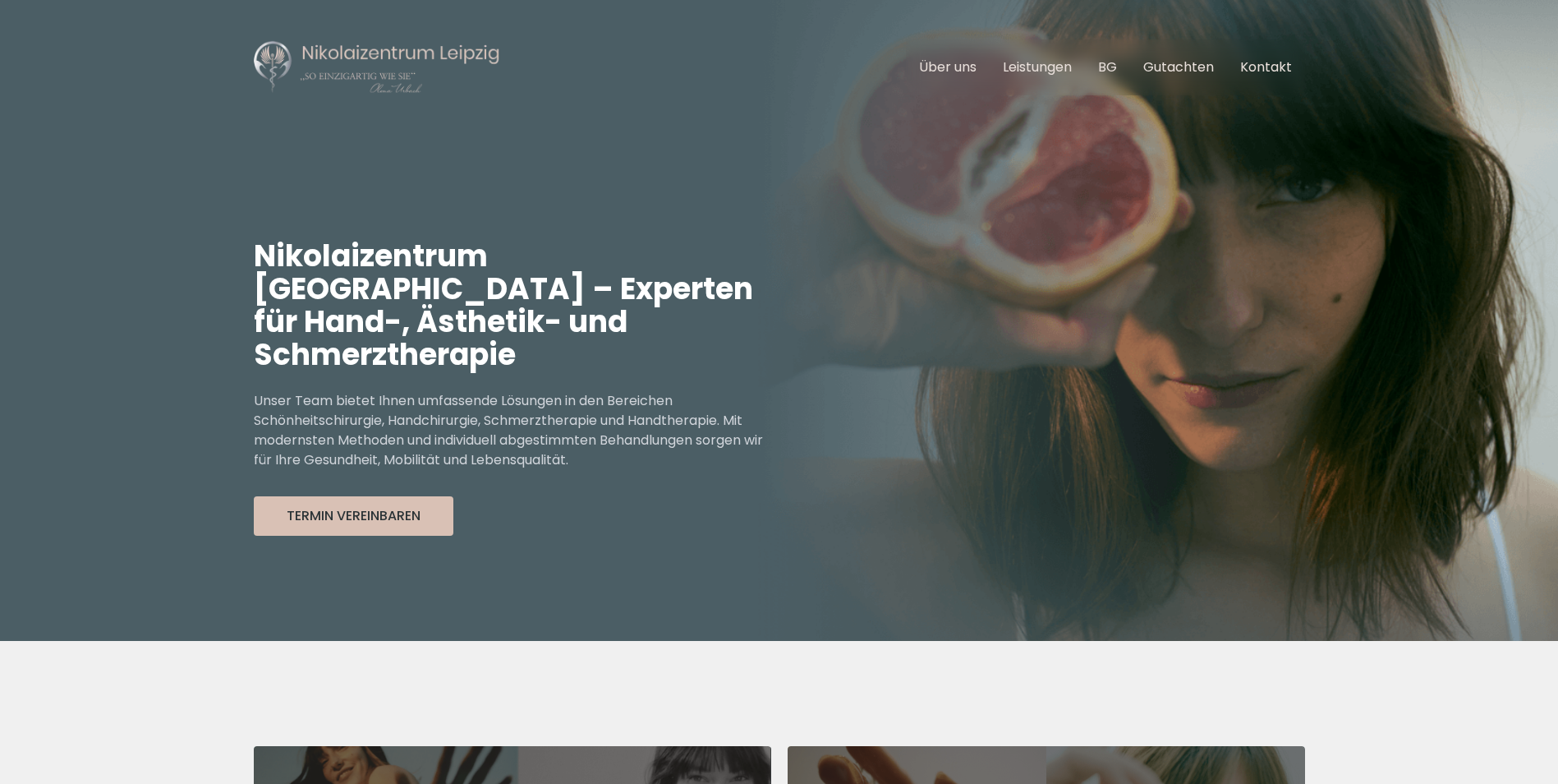
click at [658, 234] on div "Nikolaizentrum [GEOGRAPHIC_DATA] – Experten für Hand-, Ästhetik- und Schmerzthe…" at bounding box center [517, 388] width 526 height 506
drag, startPoint x: 863, startPoint y: 267, endPoint x: 741, endPoint y: 177, distance: 151.6
click at [741, 178] on div "Nikolaizentrum [GEOGRAPHIC_DATA] – Experten für Hand-, Ästhetik- und Schmerzthe…" at bounding box center [517, 388] width 526 height 506
click at [1116, 64] on link "BG" at bounding box center [1108, 67] width 19 height 19
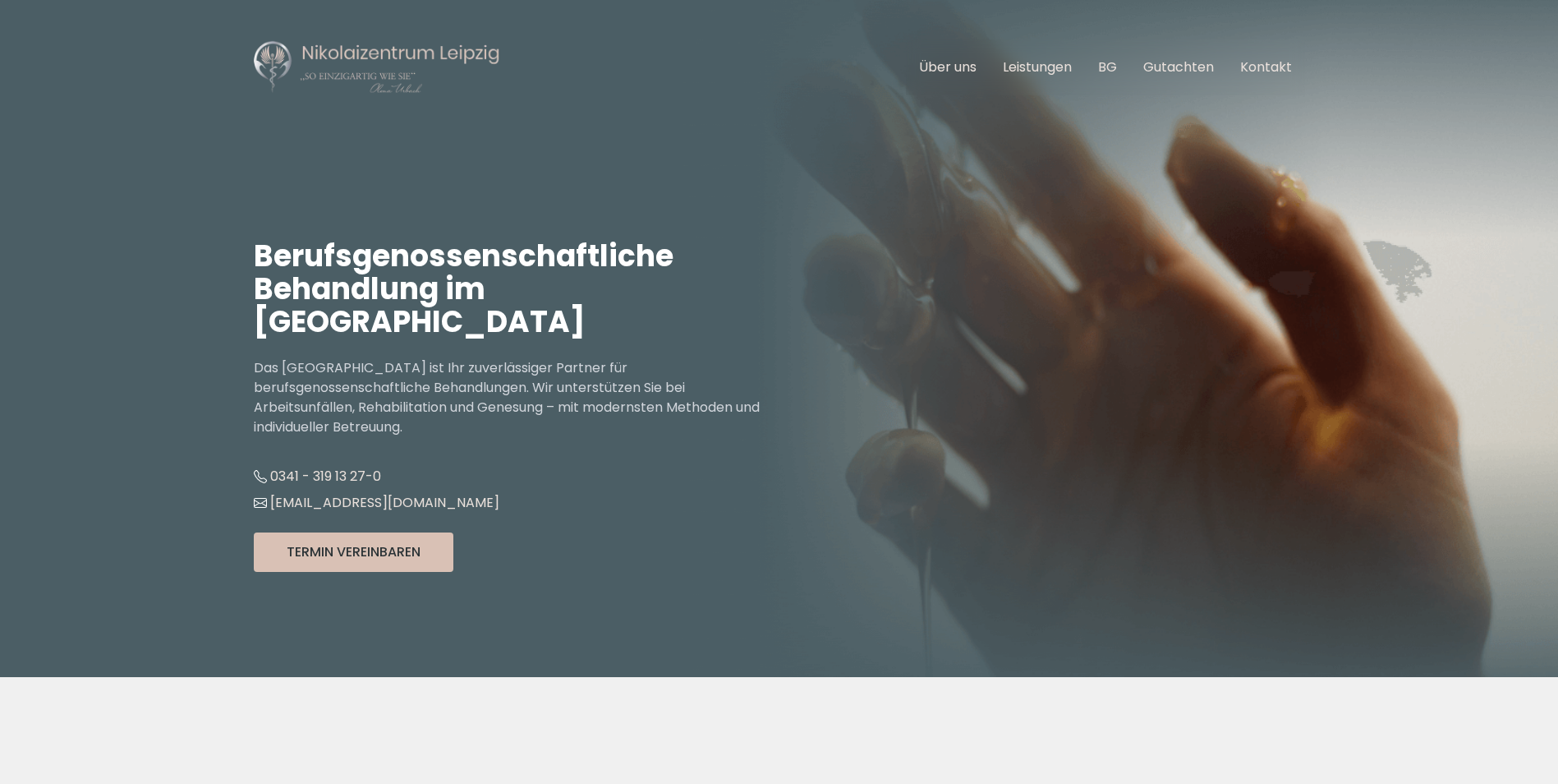
drag, startPoint x: 1114, startPoint y: 244, endPoint x: 600, endPoint y: 309, distance: 518.1
click at [599, 328] on h1 "Berufsgenossenschaftliche Behandlung im [GEOGRAPHIC_DATA]" at bounding box center [517, 289] width 526 height 98
